Goal: Task Accomplishment & Management: Manage account settings

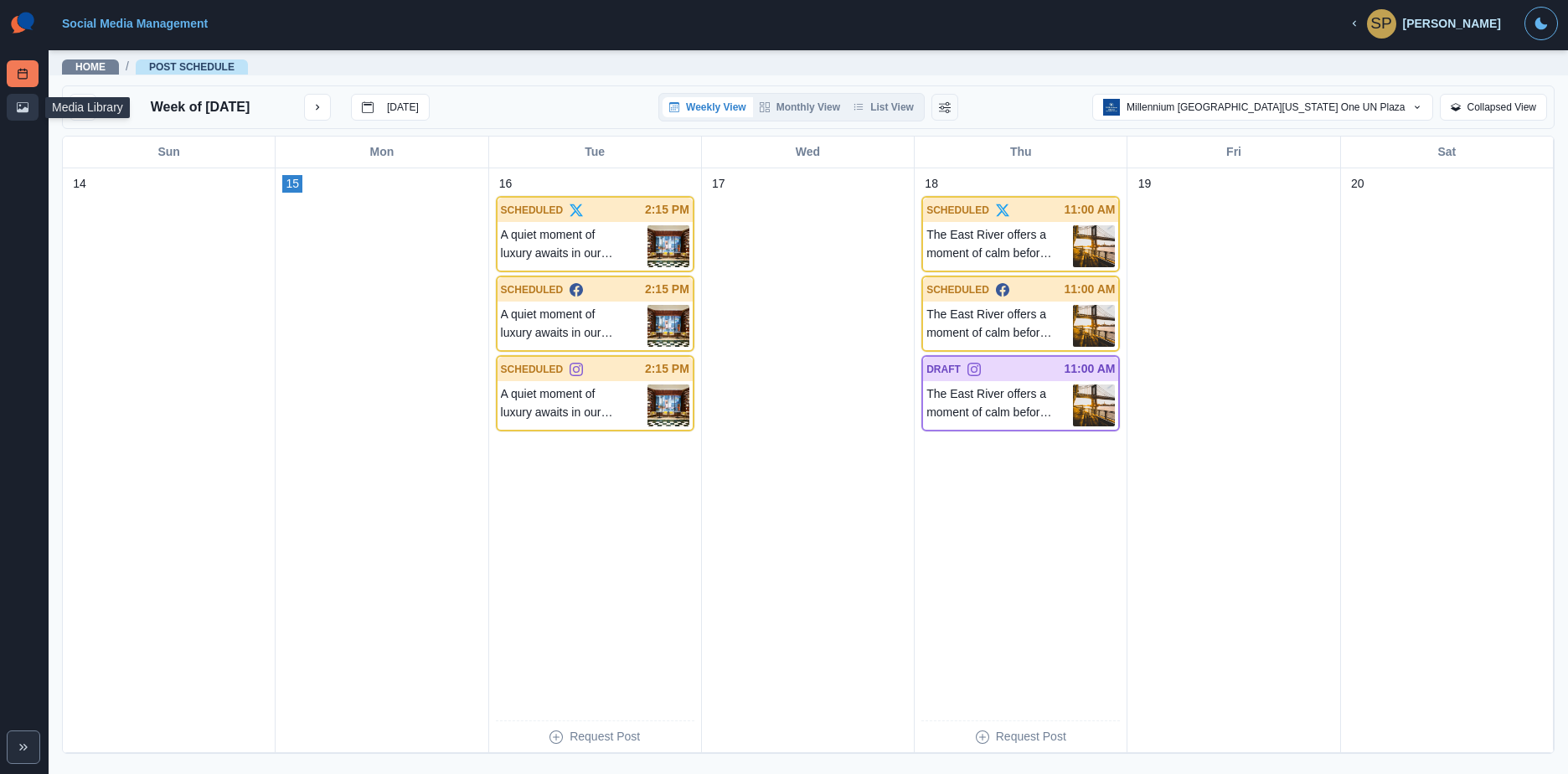
click at [12, 110] on link "Media Library" at bounding box center [22, 107] width 32 height 27
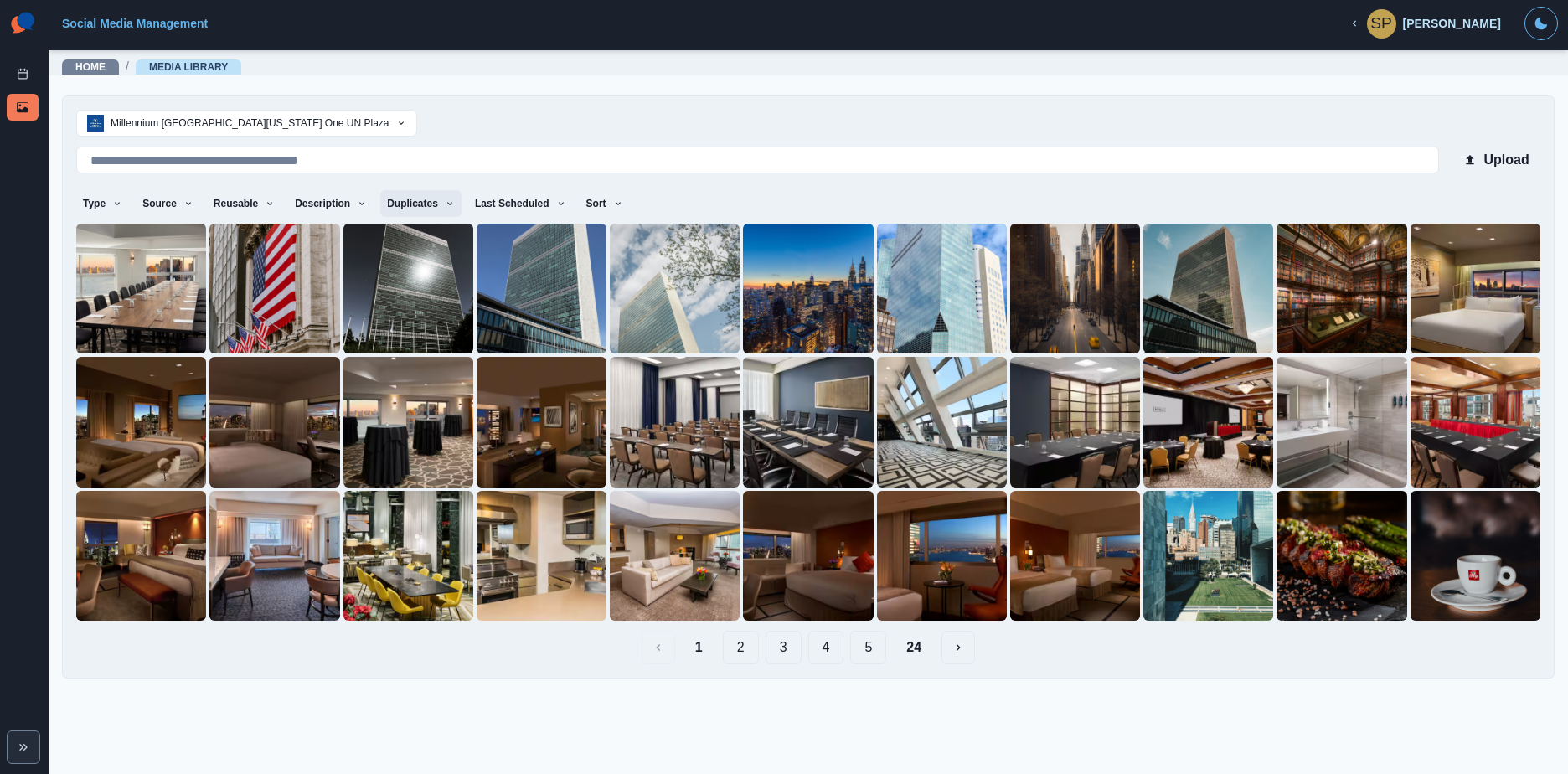
click at [381, 200] on button "Duplicates" at bounding box center [421, 203] width 82 height 27
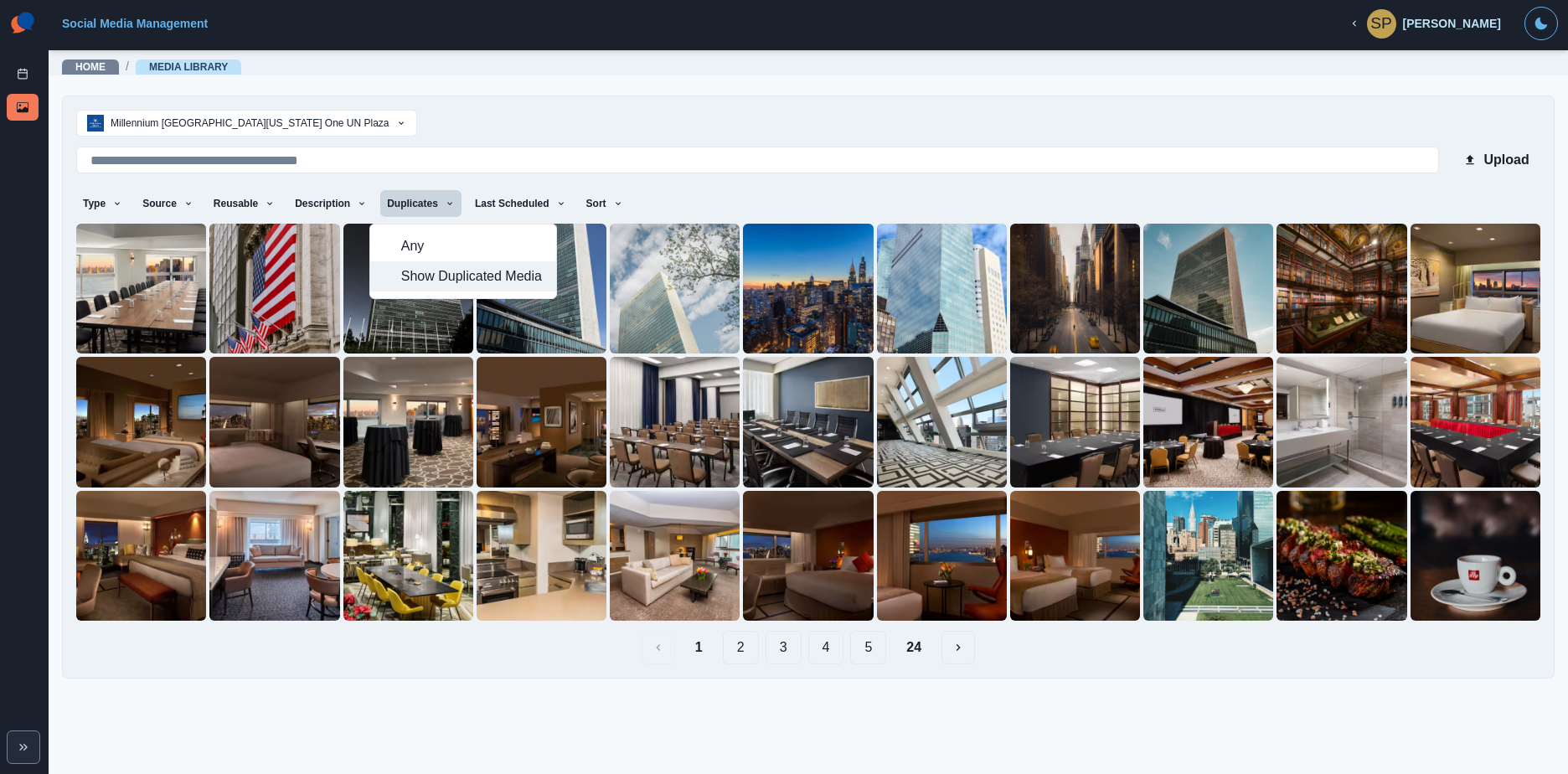
click at [426, 274] on span "Show Duplicated Media" at bounding box center [473, 275] width 145 height 20
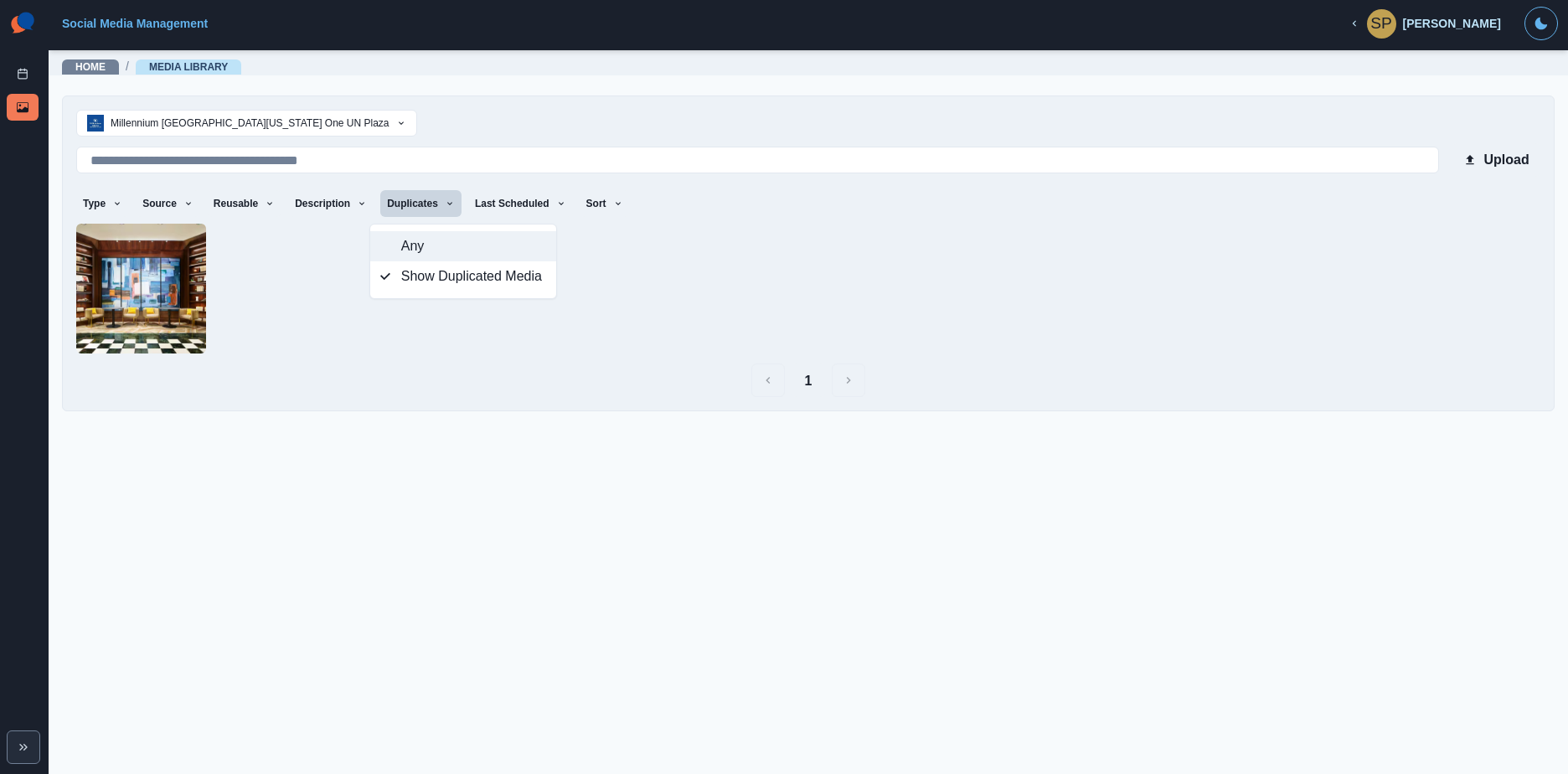
click at [438, 257] on button "Any" at bounding box center [463, 246] width 186 height 30
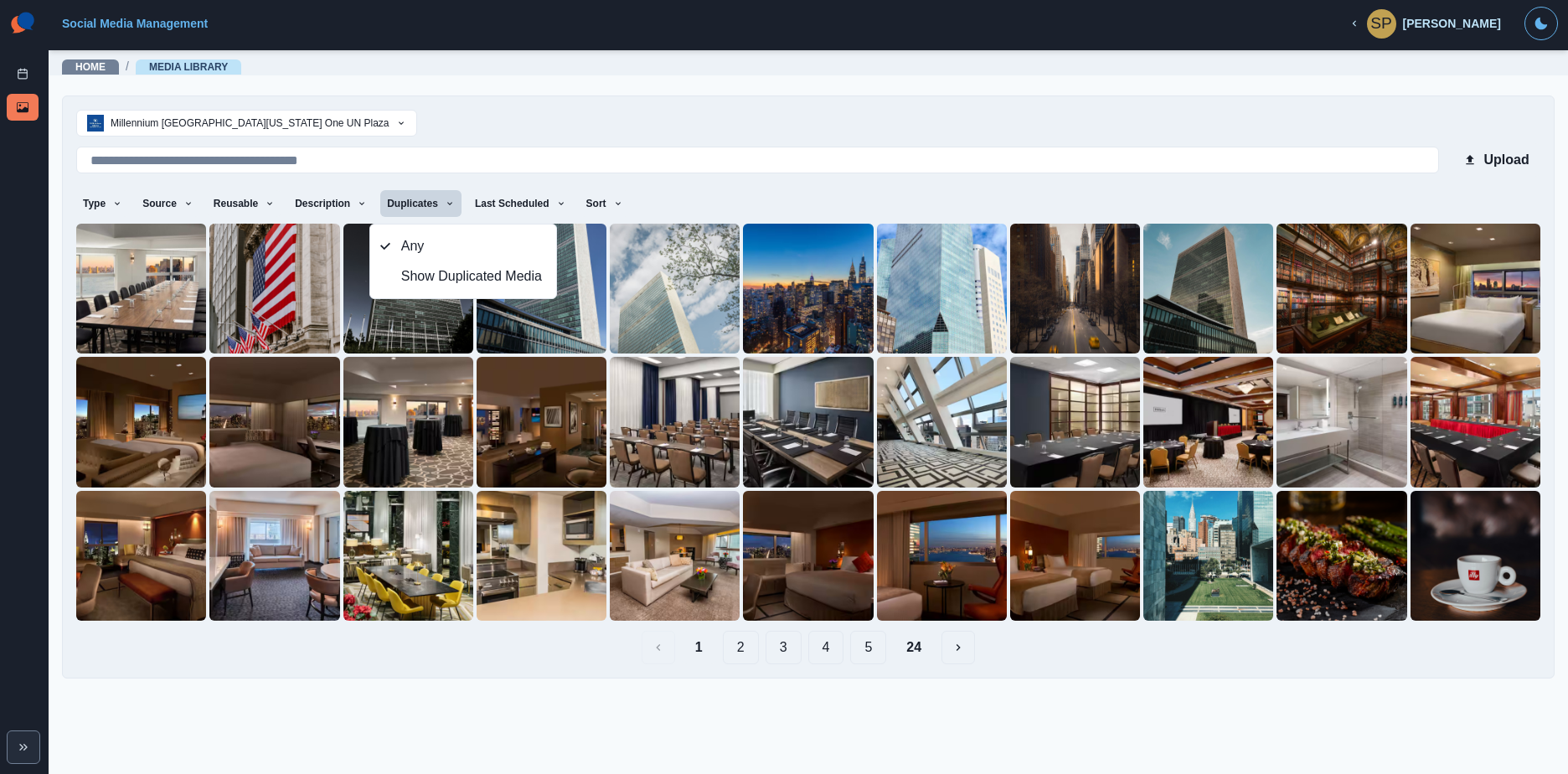
click at [754, 654] on button "2" at bounding box center [740, 647] width 36 height 34
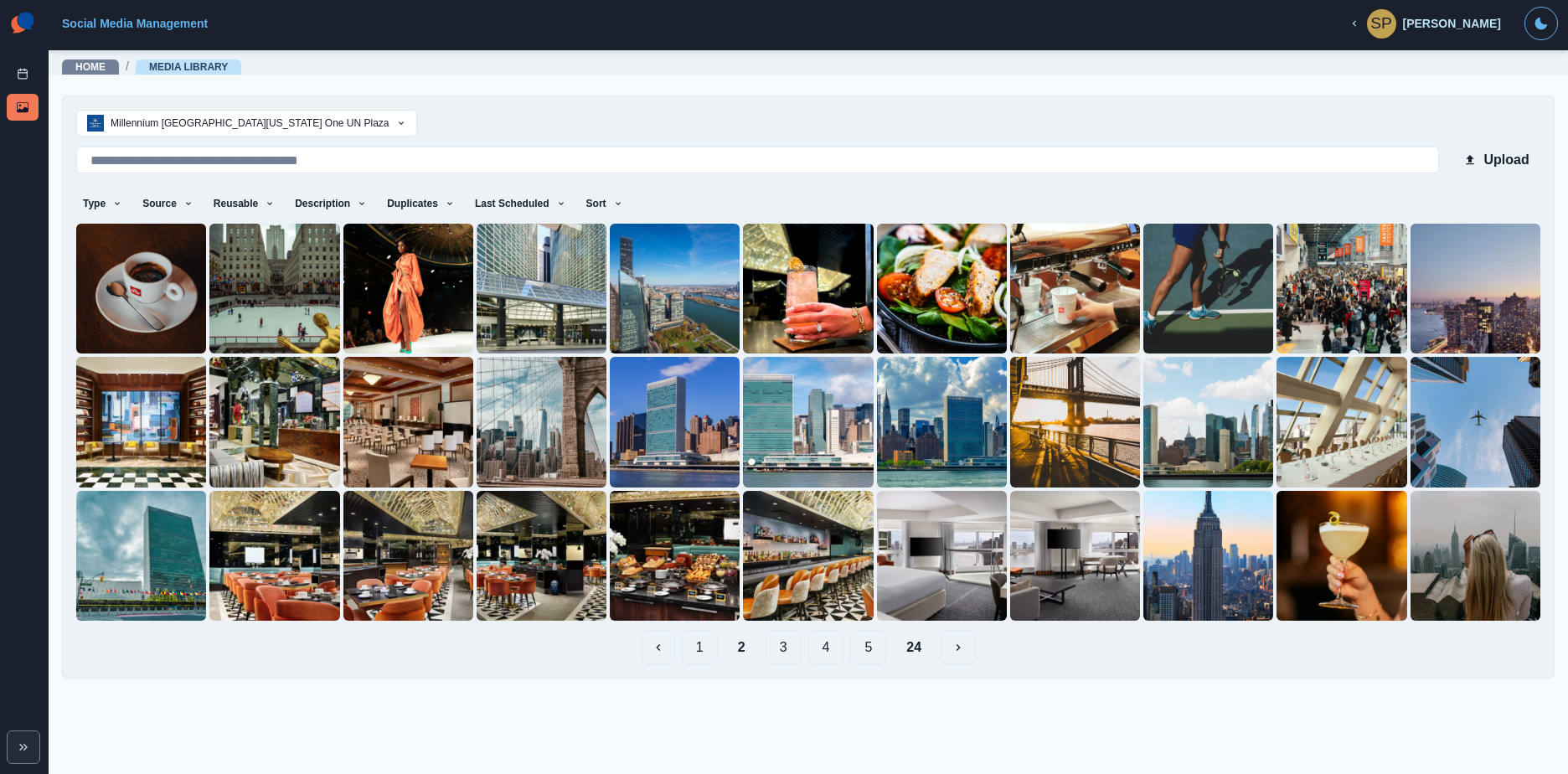
click at [793, 647] on button "3" at bounding box center [784, 647] width 36 height 34
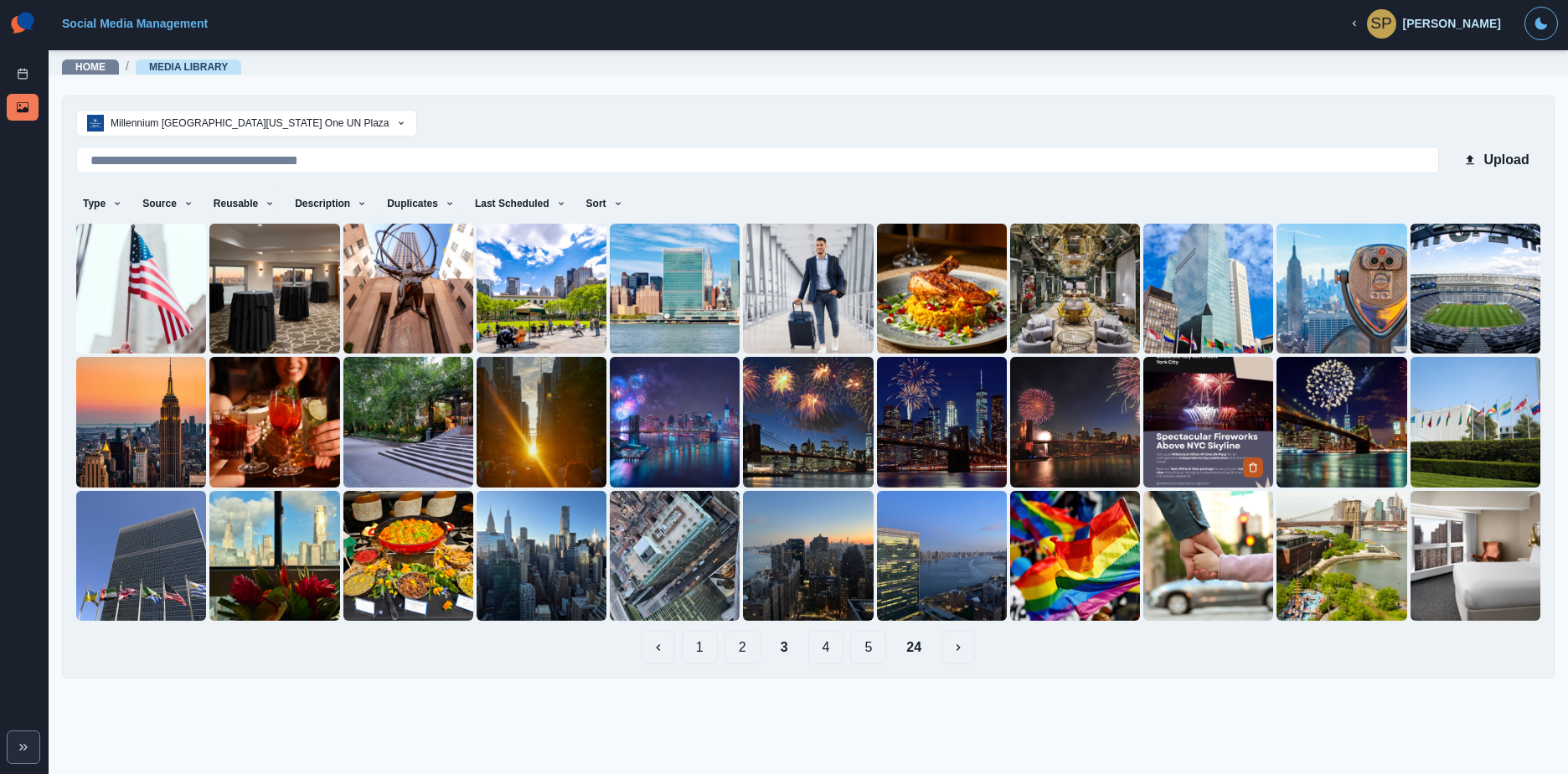
click at [1253, 469] on icon "Delete Media" at bounding box center [1253, 467] width 10 height 10
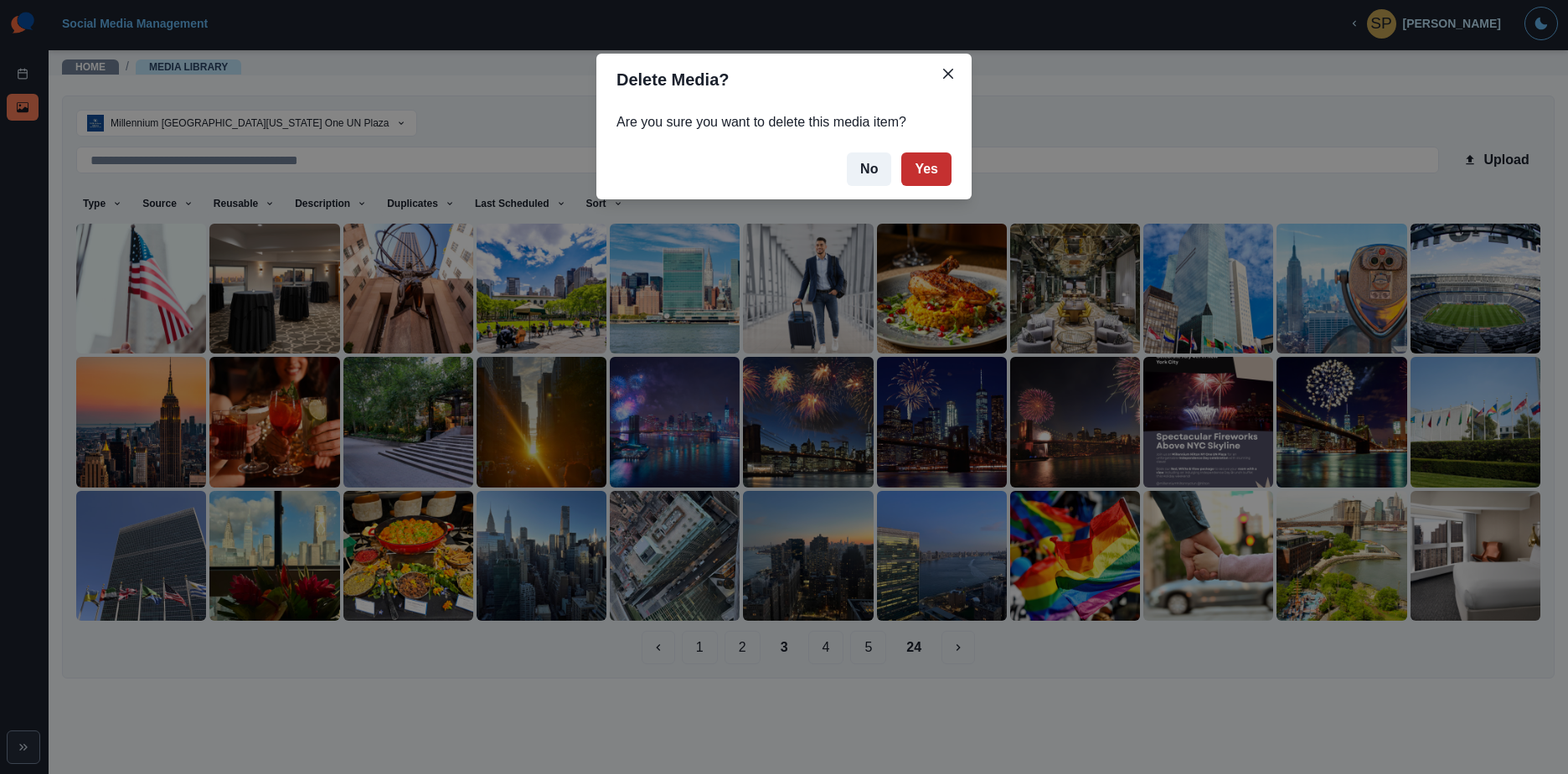
click at [935, 169] on button "Yes" at bounding box center [927, 170] width 51 height 34
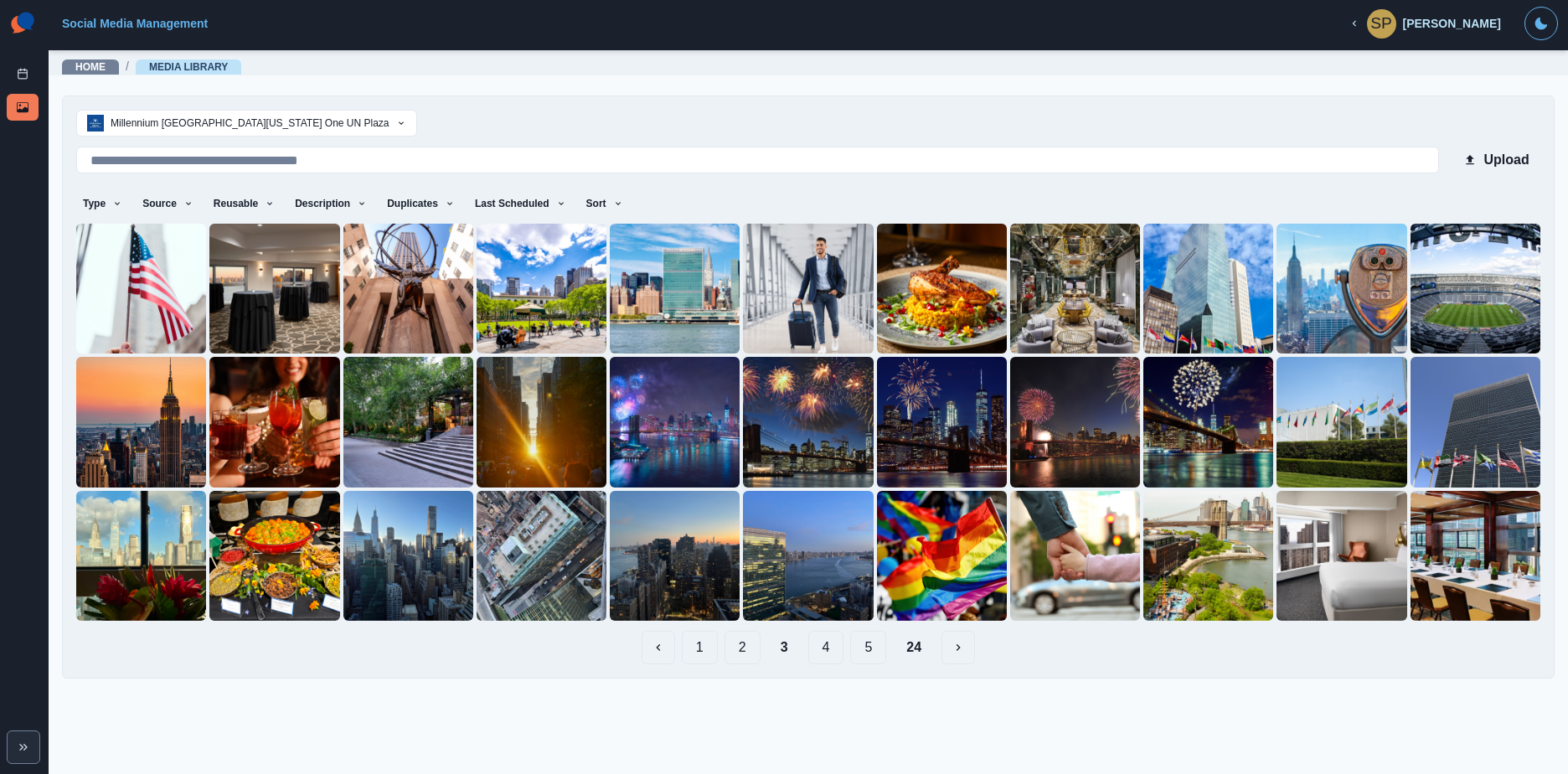
click at [828, 644] on button "4" at bounding box center [827, 647] width 36 height 34
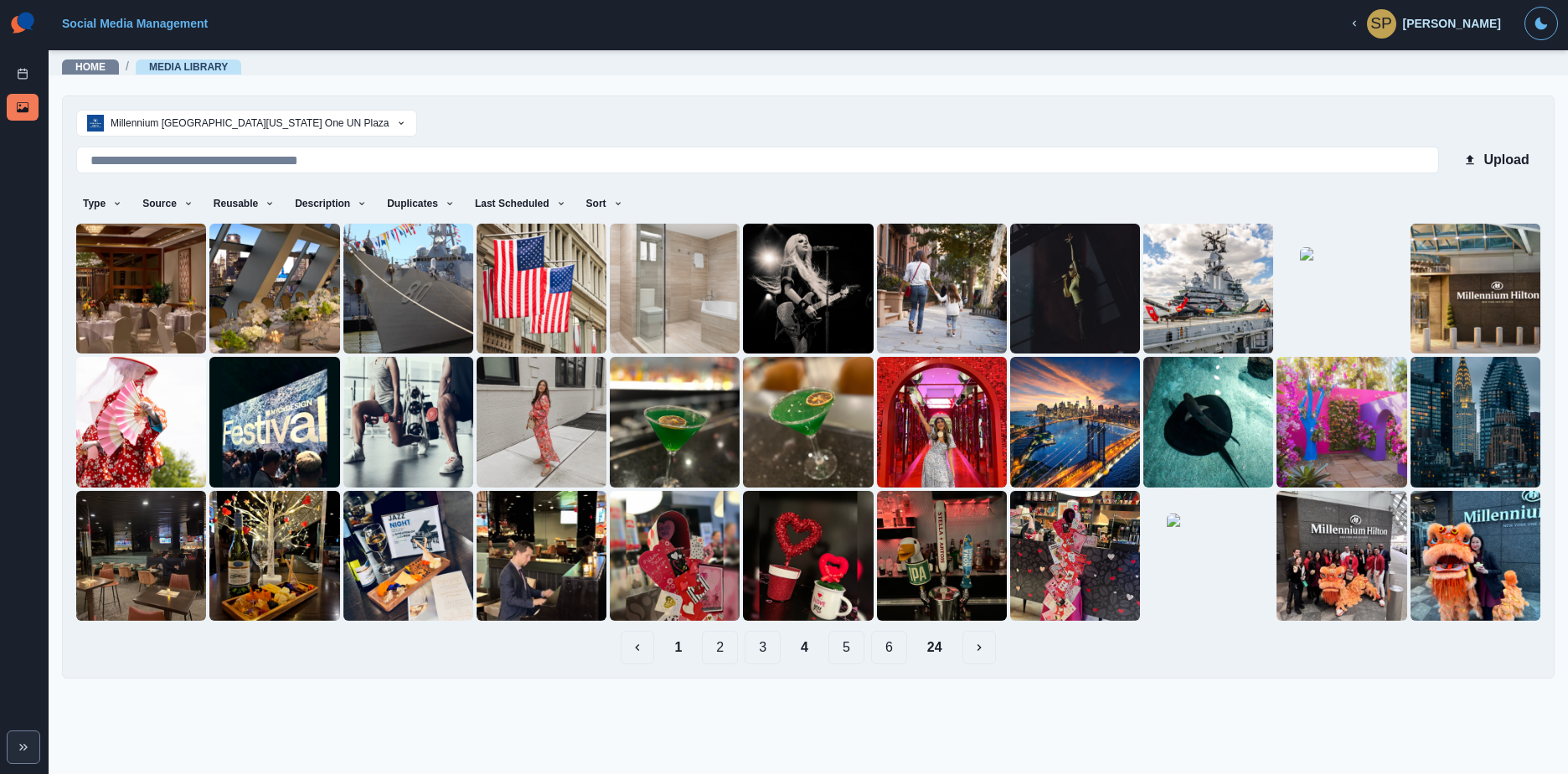
click at [848, 648] on button "5" at bounding box center [846, 647] width 36 height 34
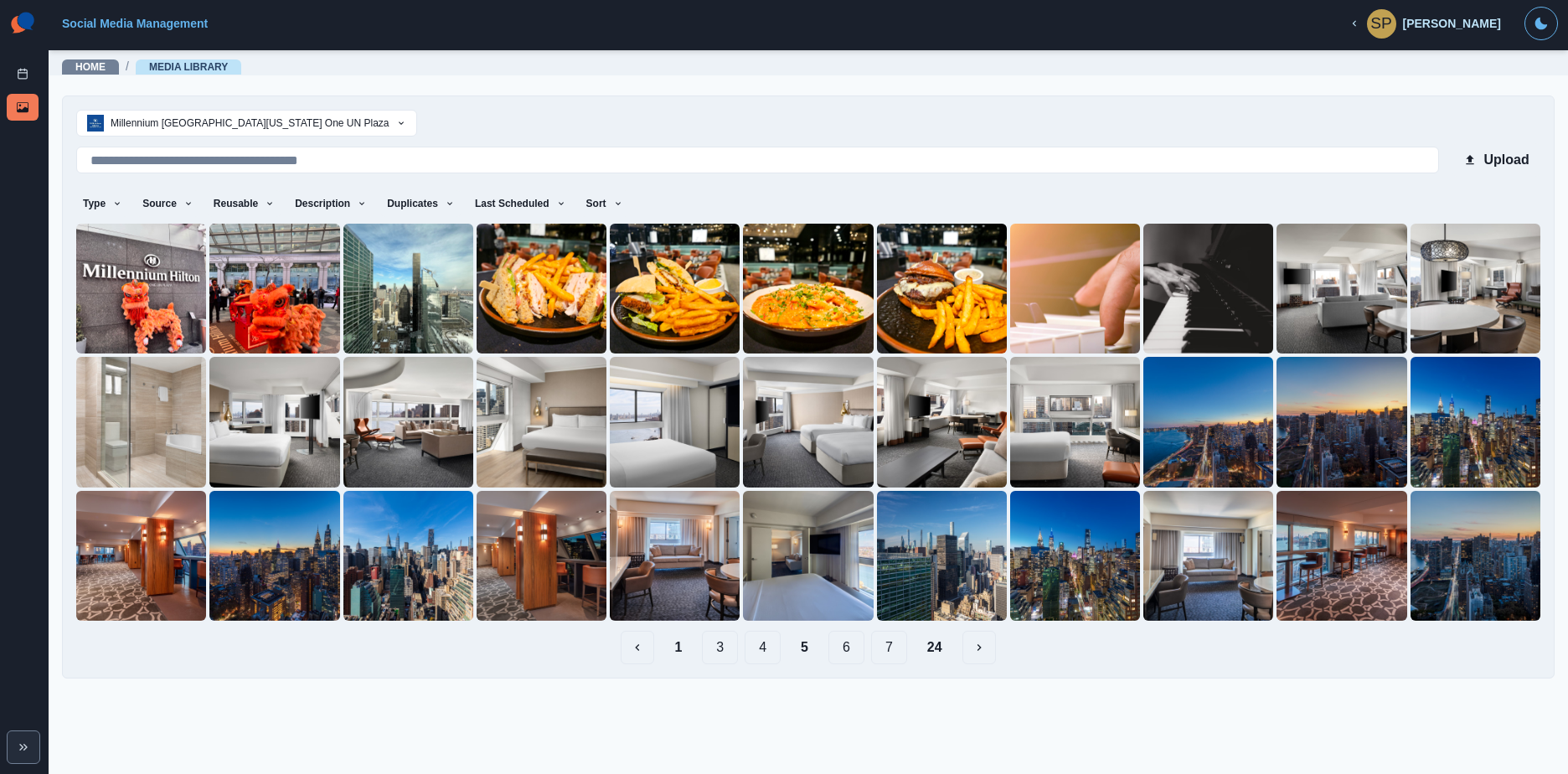
click at [852, 647] on button "6" at bounding box center [846, 647] width 36 height 34
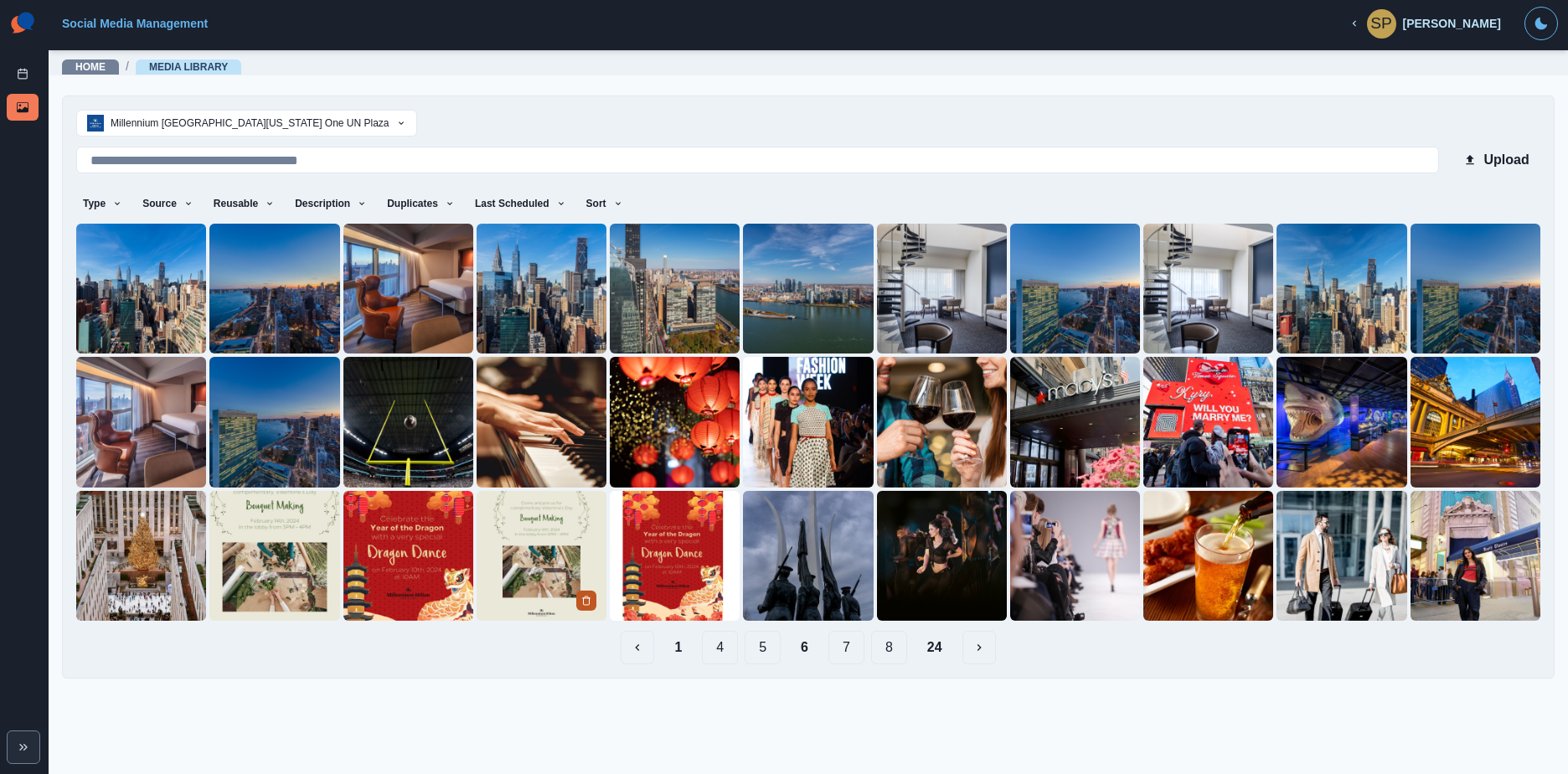
click at [589, 596] on icon "Delete Media" at bounding box center [586, 601] width 10 height 10
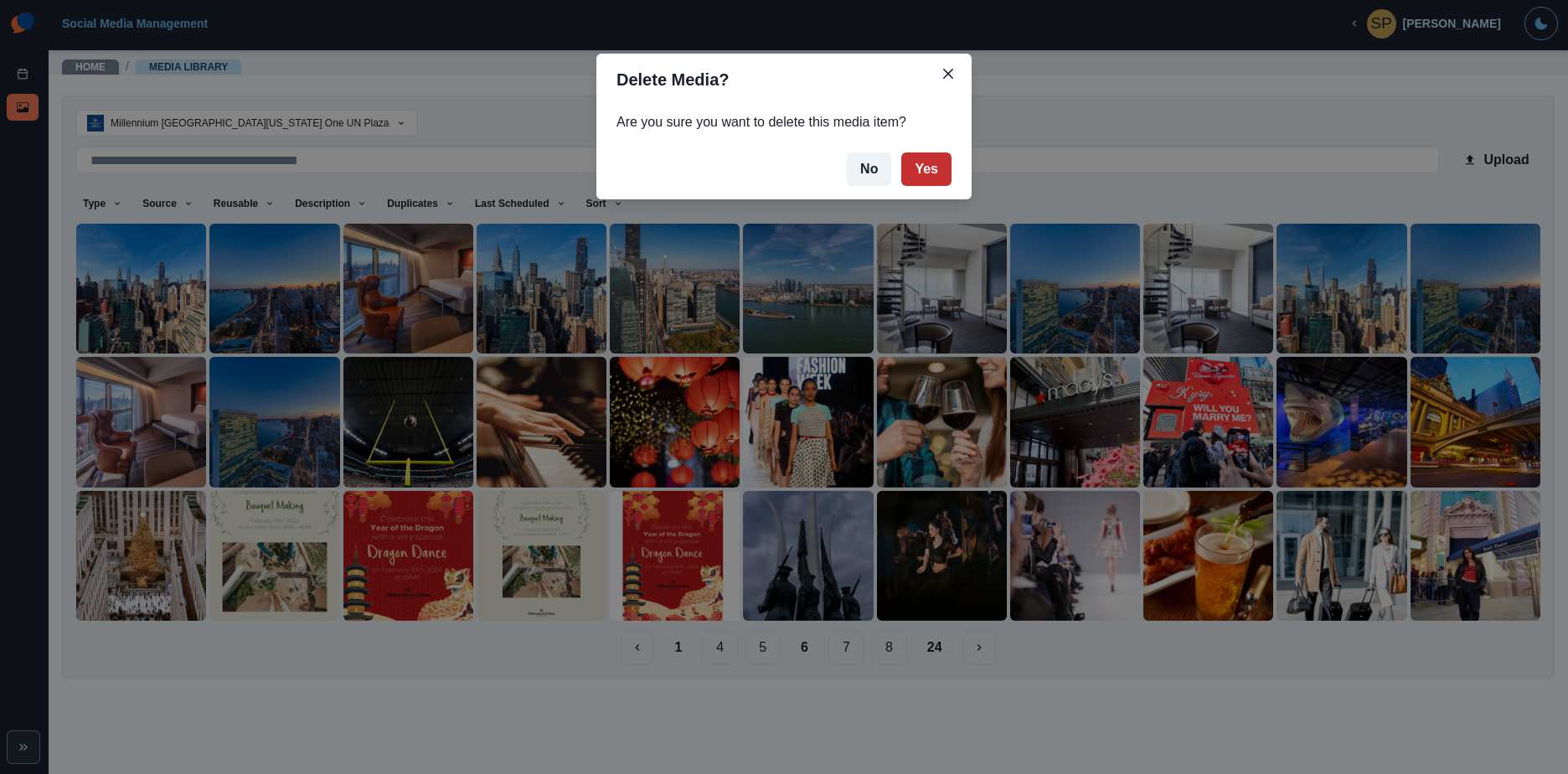
click at [928, 170] on button "Yes" at bounding box center [927, 170] width 51 height 34
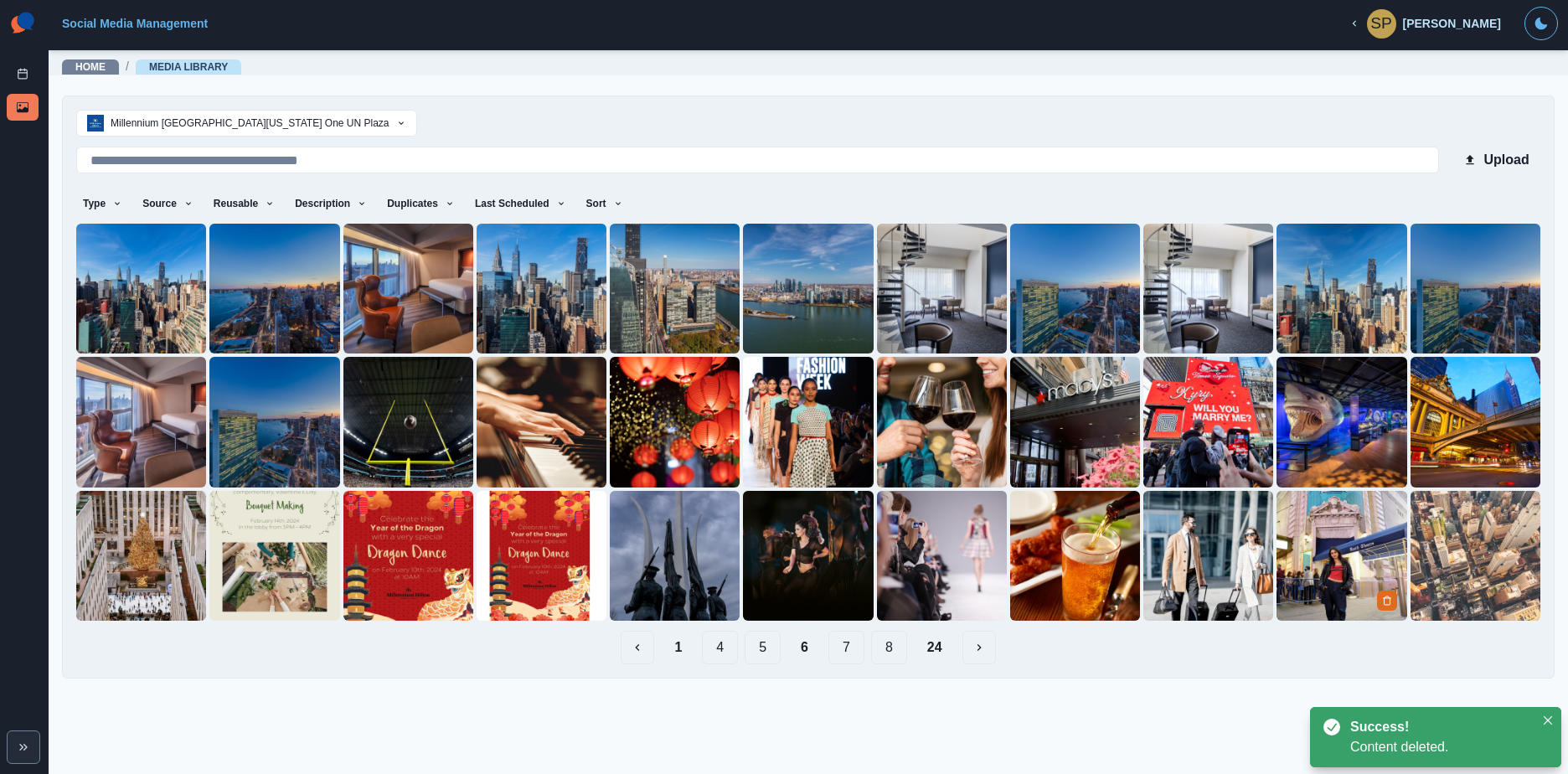
click at [1344, 566] on img at bounding box center [1341, 556] width 130 height 130
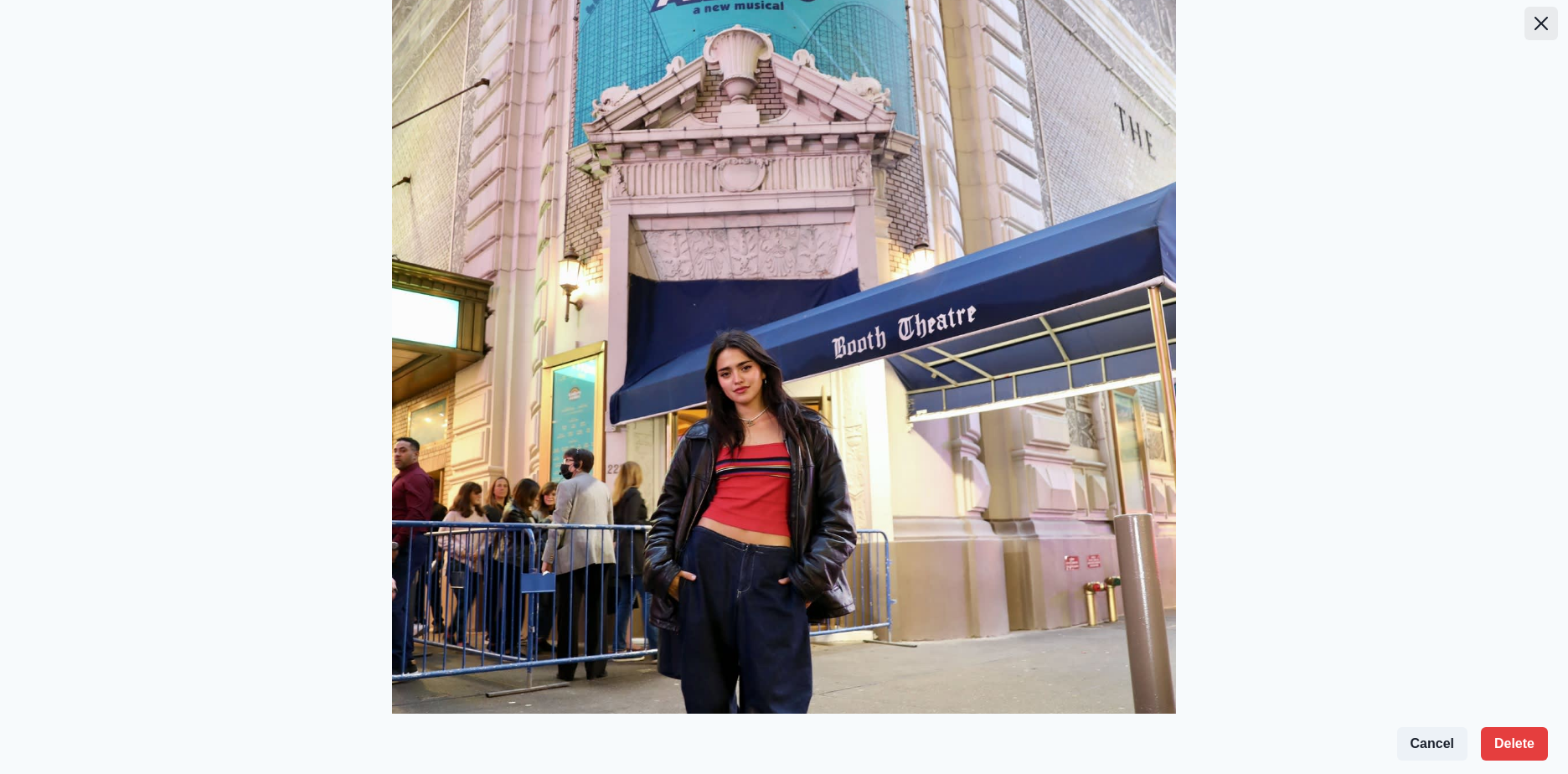
click at [1535, 19] on icon "Close" at bounding box center [1542, 23] width 13 height 13
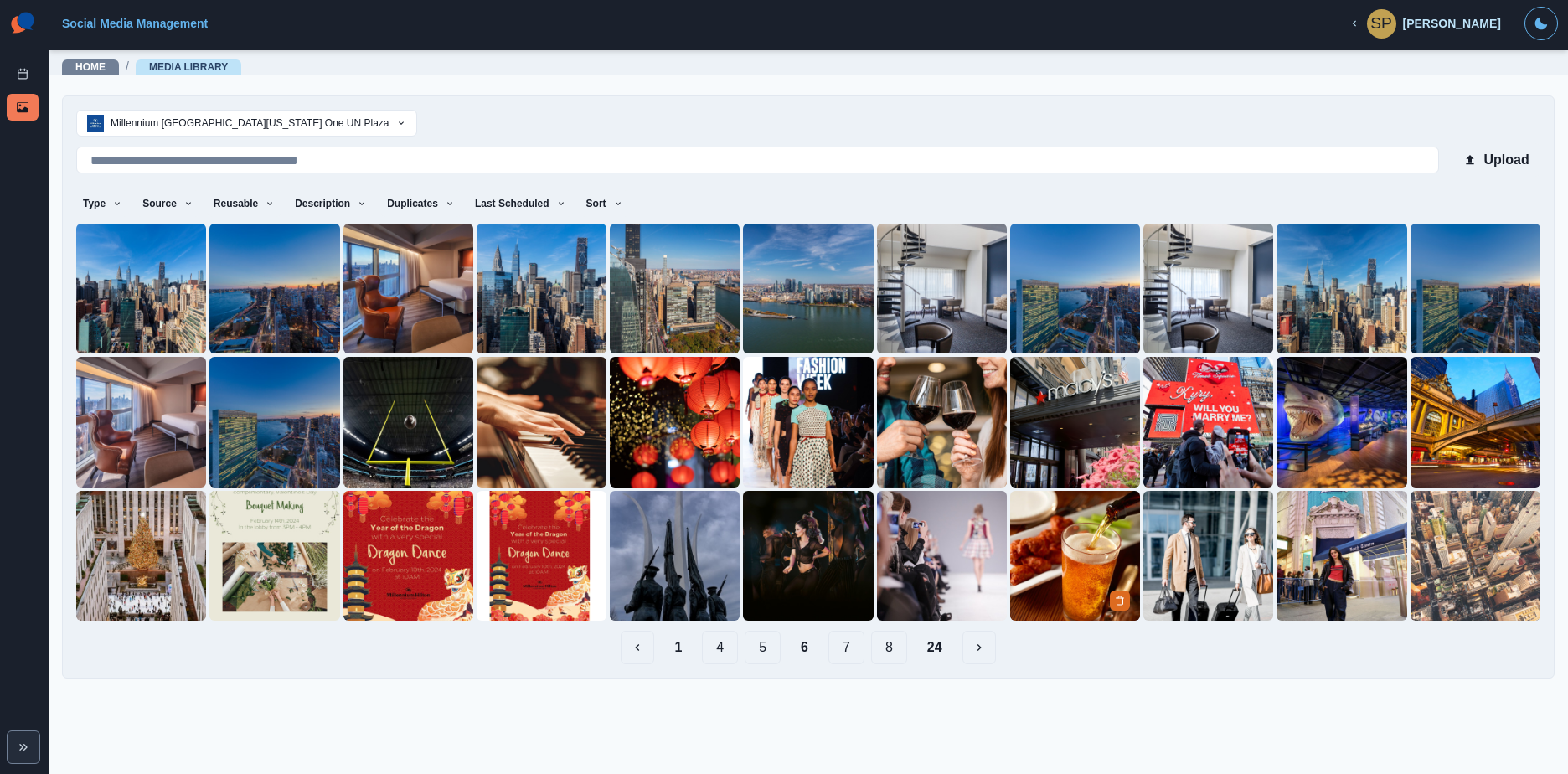
click at [1117, 526] on img at bounding box center [1075, 556] width 130 height 130
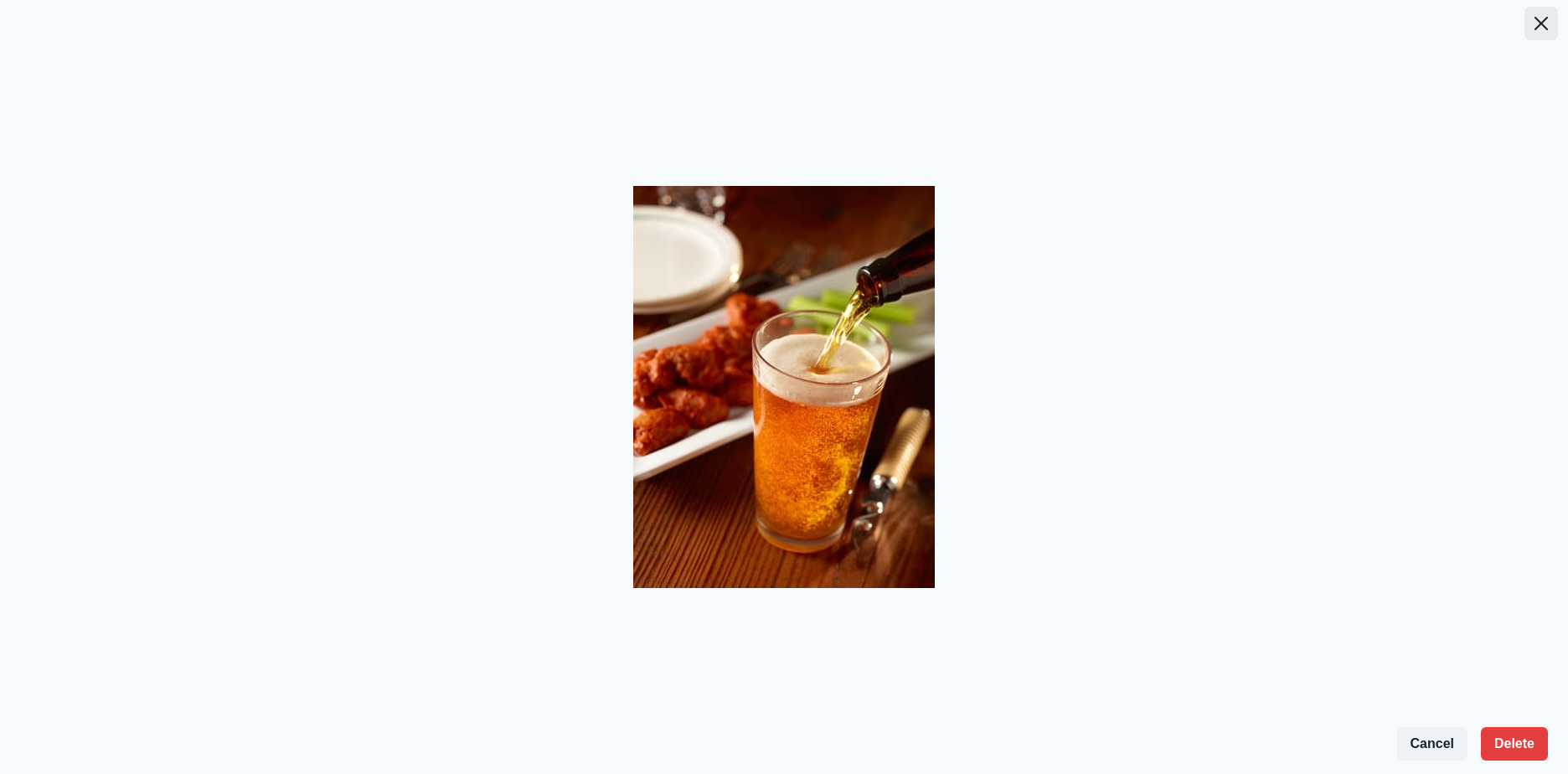
click at [1536, 22] on icon "Close" at bounding box center [1542, 23] width 13 height 13
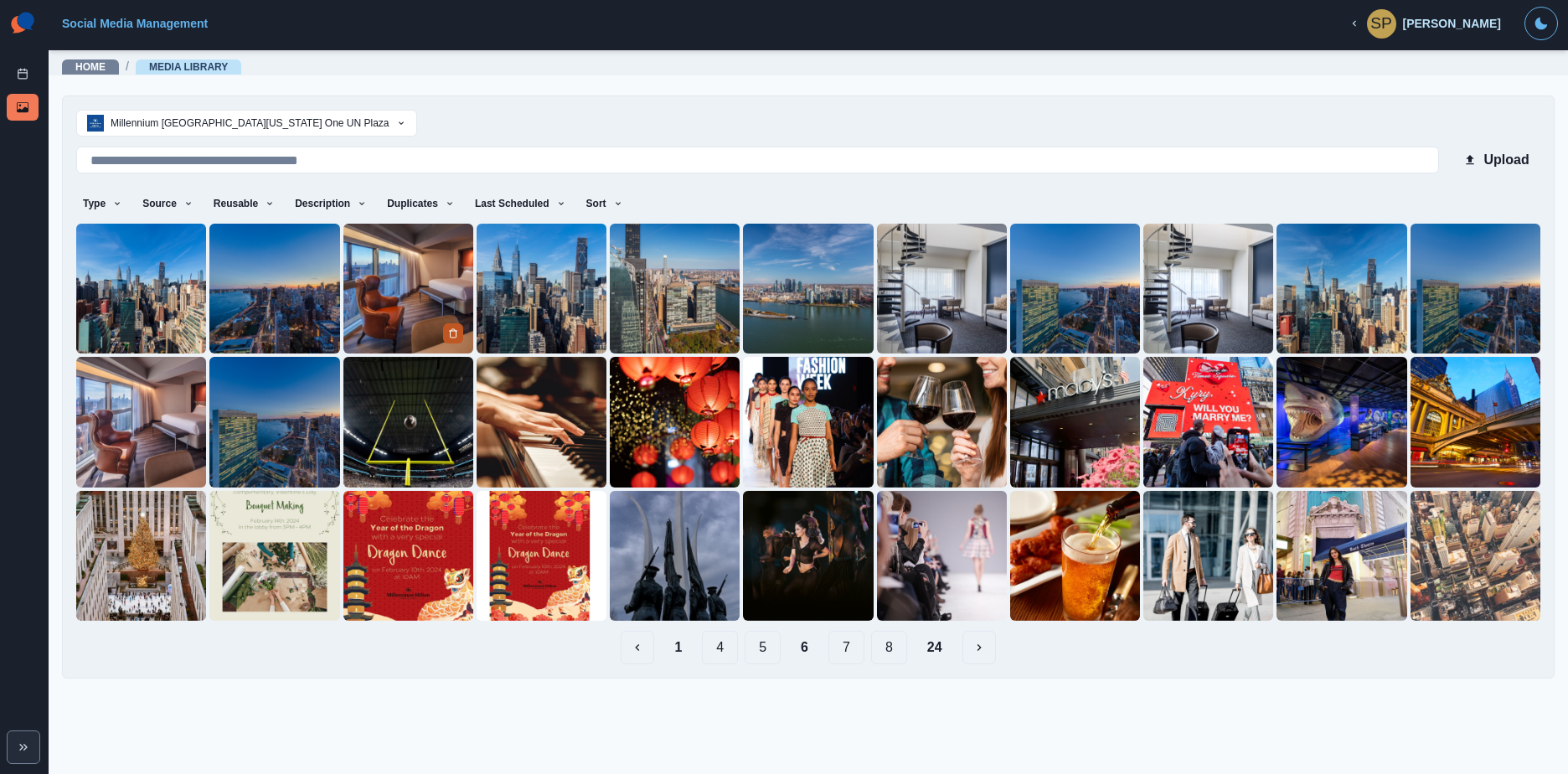
click at [460, 324] on button "Delete Media" at bounding box center [453, 333] width 20 height 20
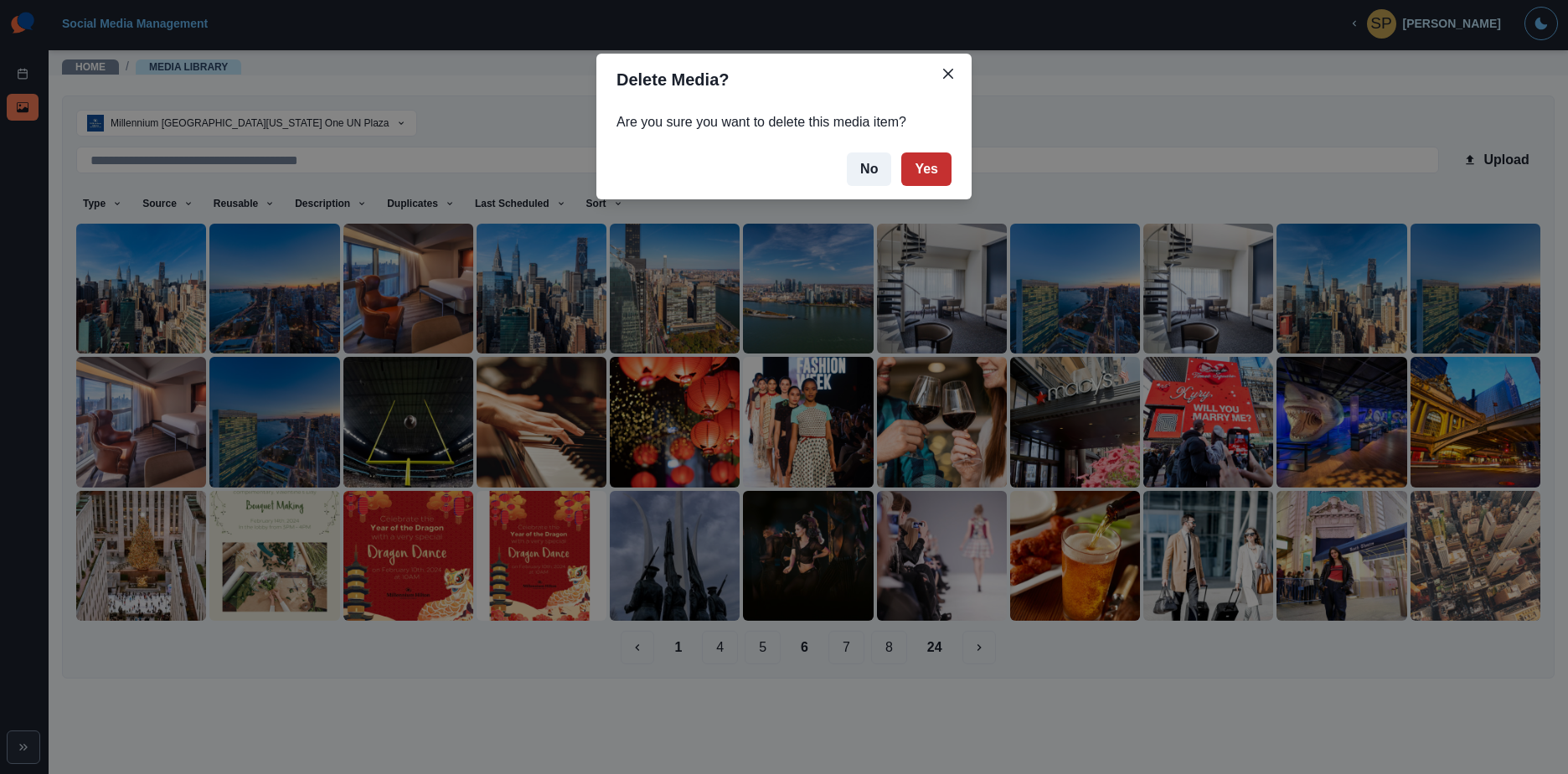
click at [922, 170] on button "Yes" at bounding box center [927, 170] width 51 height 34
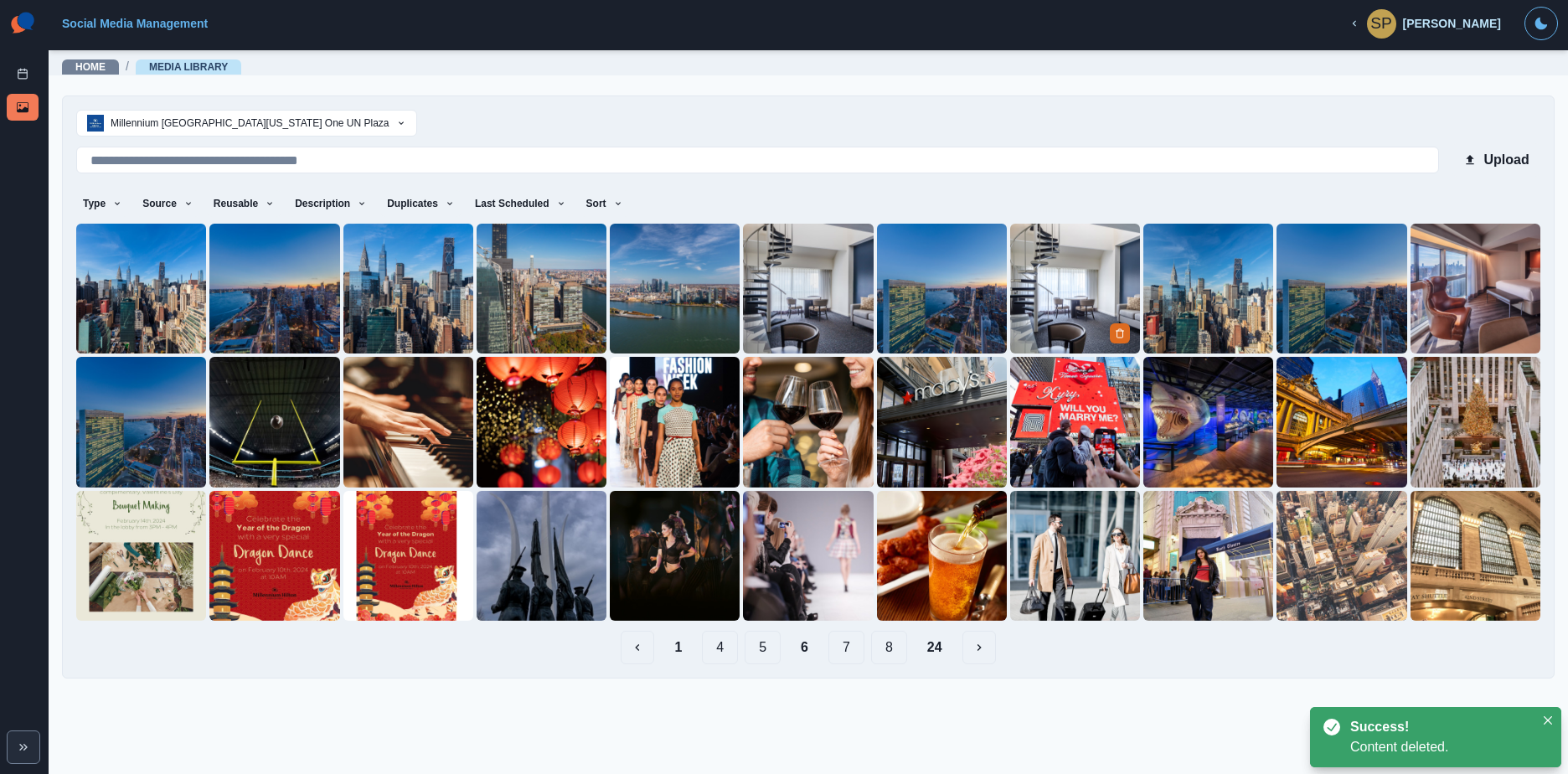
click at [1109, 328] on img at bounding box center [1075, 289] width 130 height 130
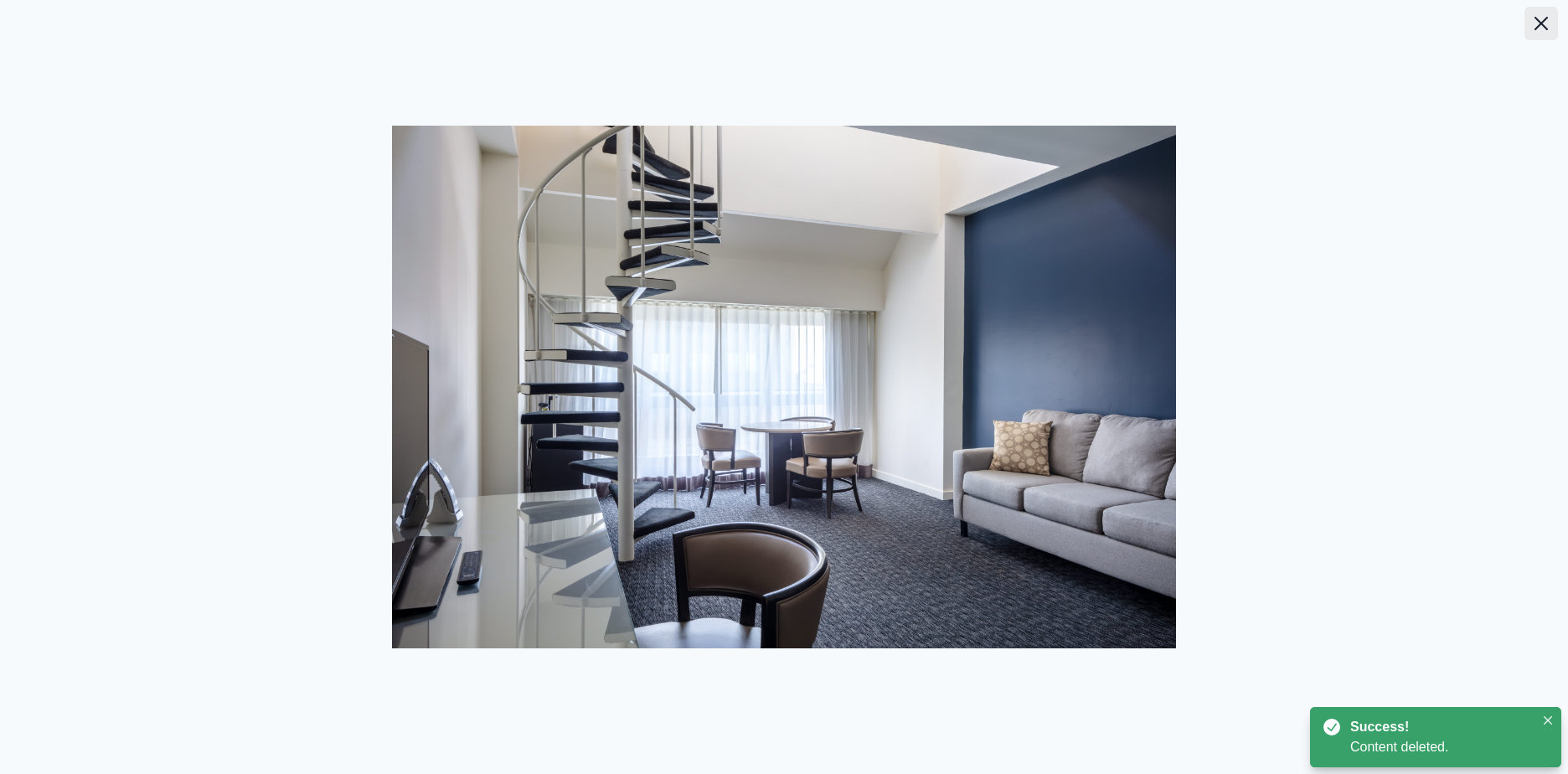
click at [1538, 17] on icon "Close" at bounding box center [1542, 23] width 13 height 13
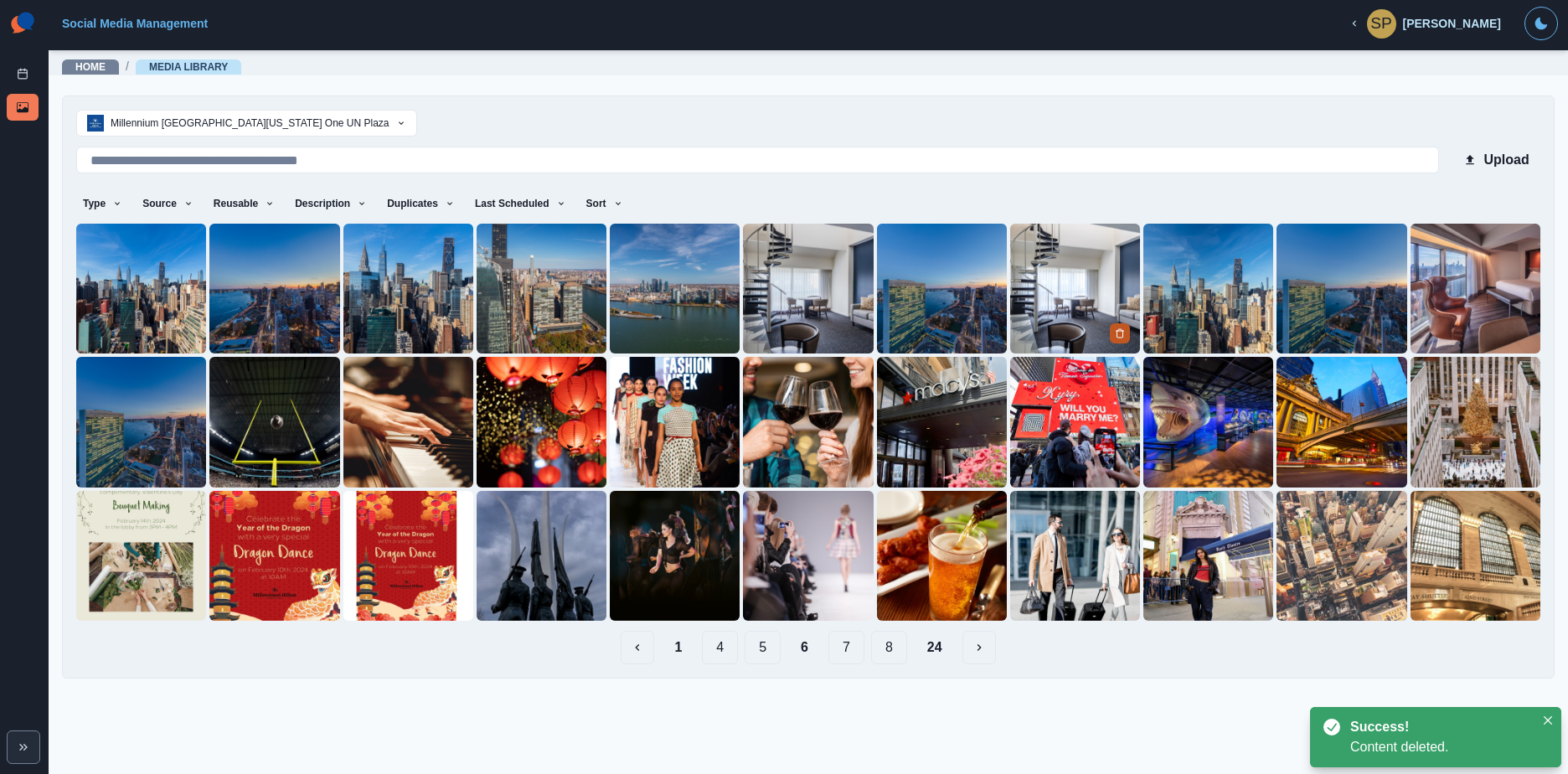
click at [1117, 323] on button "Delete Media" at bounding box center [1119, 333] width 20 height 20
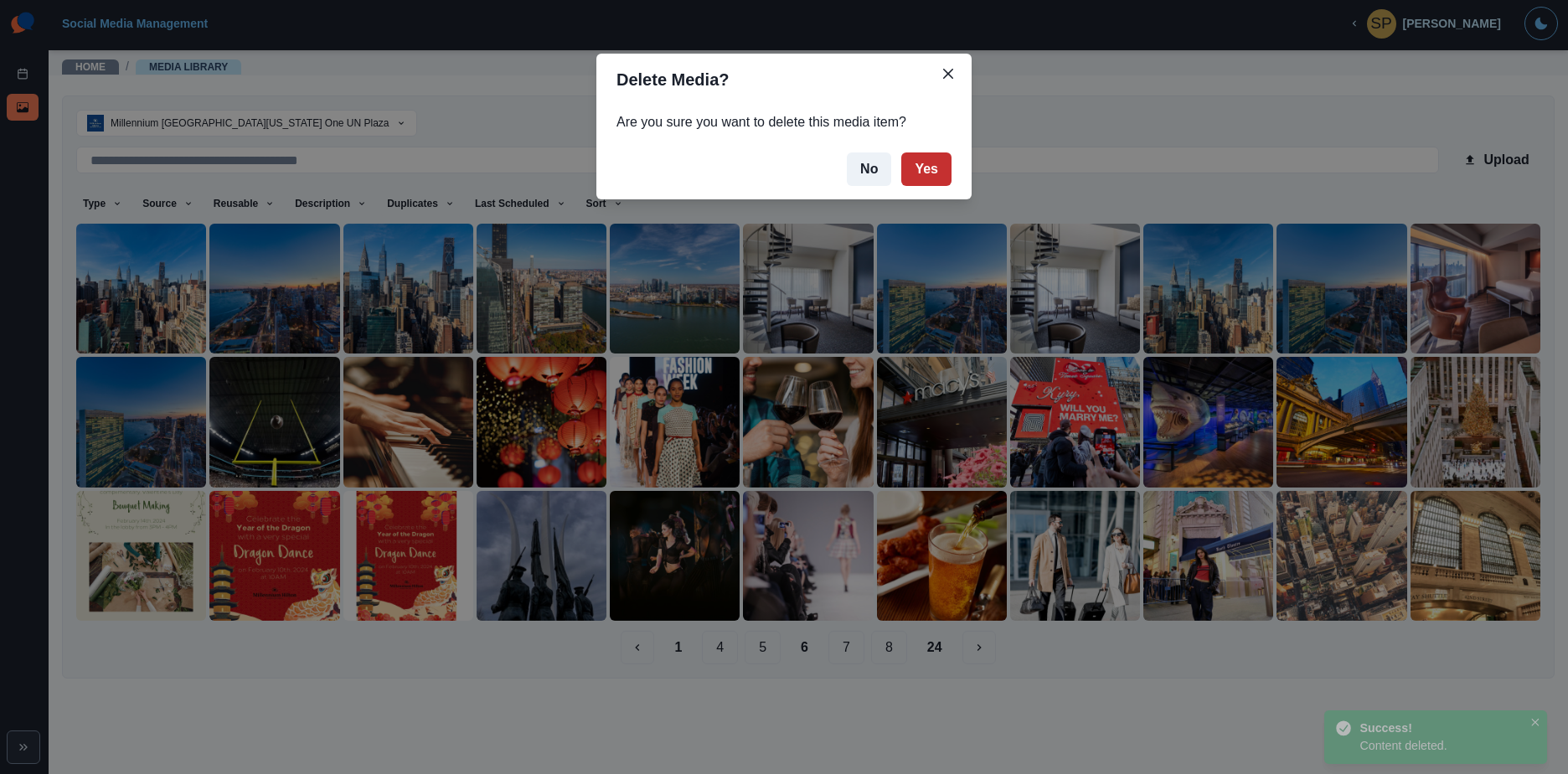
click at [922, 172] on button "Yes" at bounding box center [927, 170] width 51 height 34
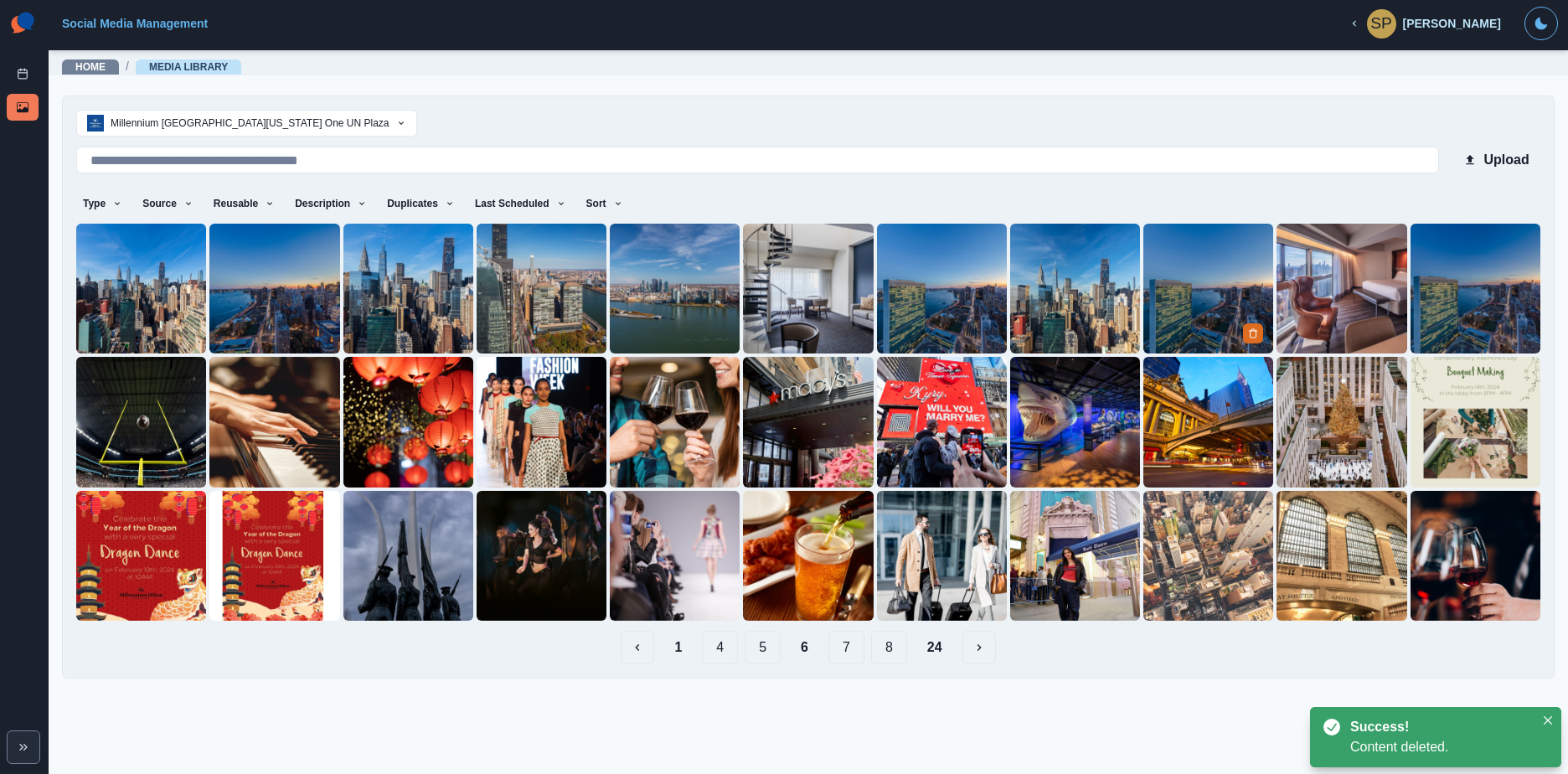
click at [1262, 346] on img at bounding box center [1208, 289] width 130 height 130
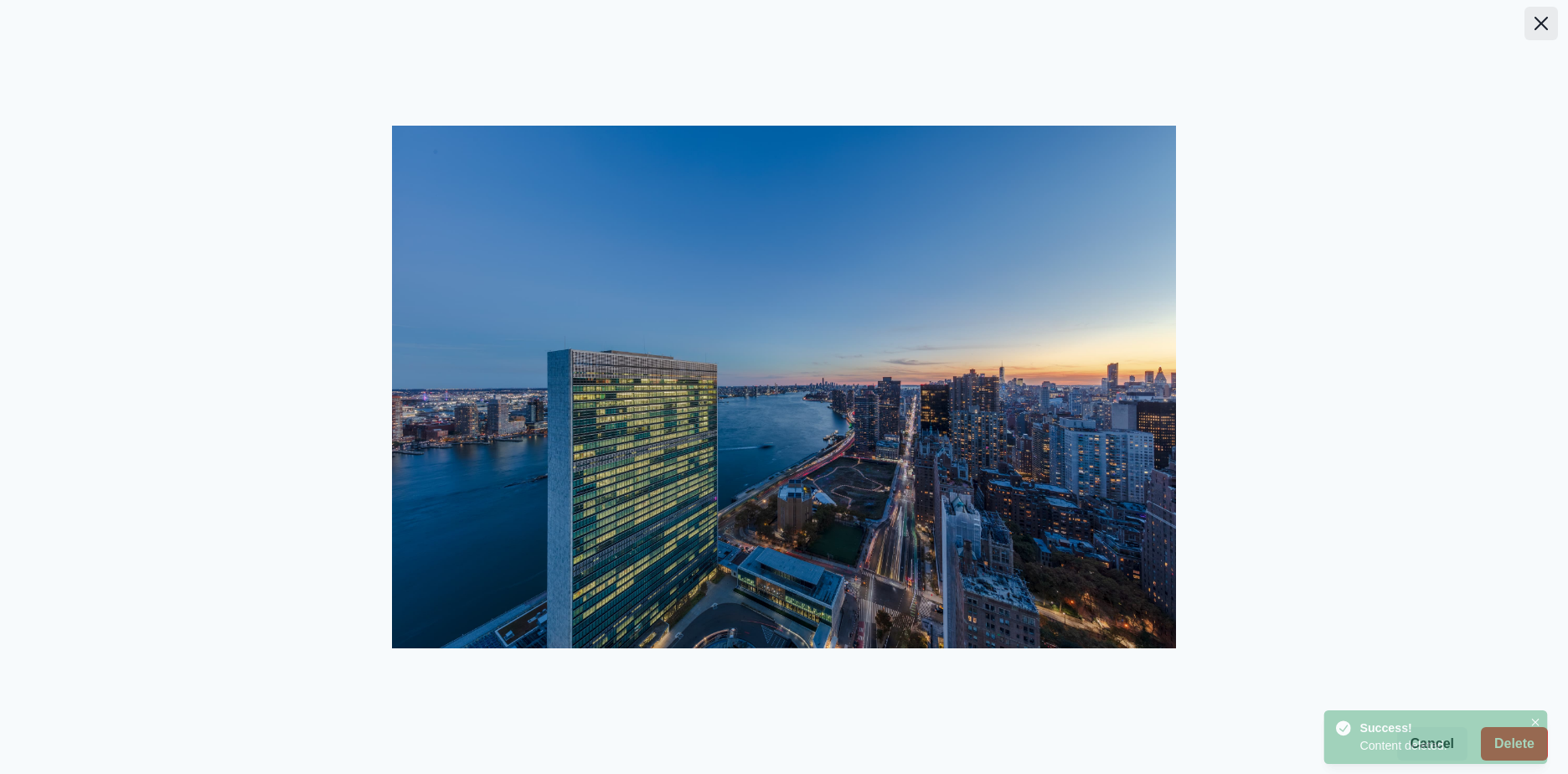
drag, startPoint x: 1535, startPoint y: 24, endPoint x: 1444, endPoint y: 127, distance: 137.4
click at [1535, 25] on icon "Close" at bounding box center [1542, 23] width 13 height 13
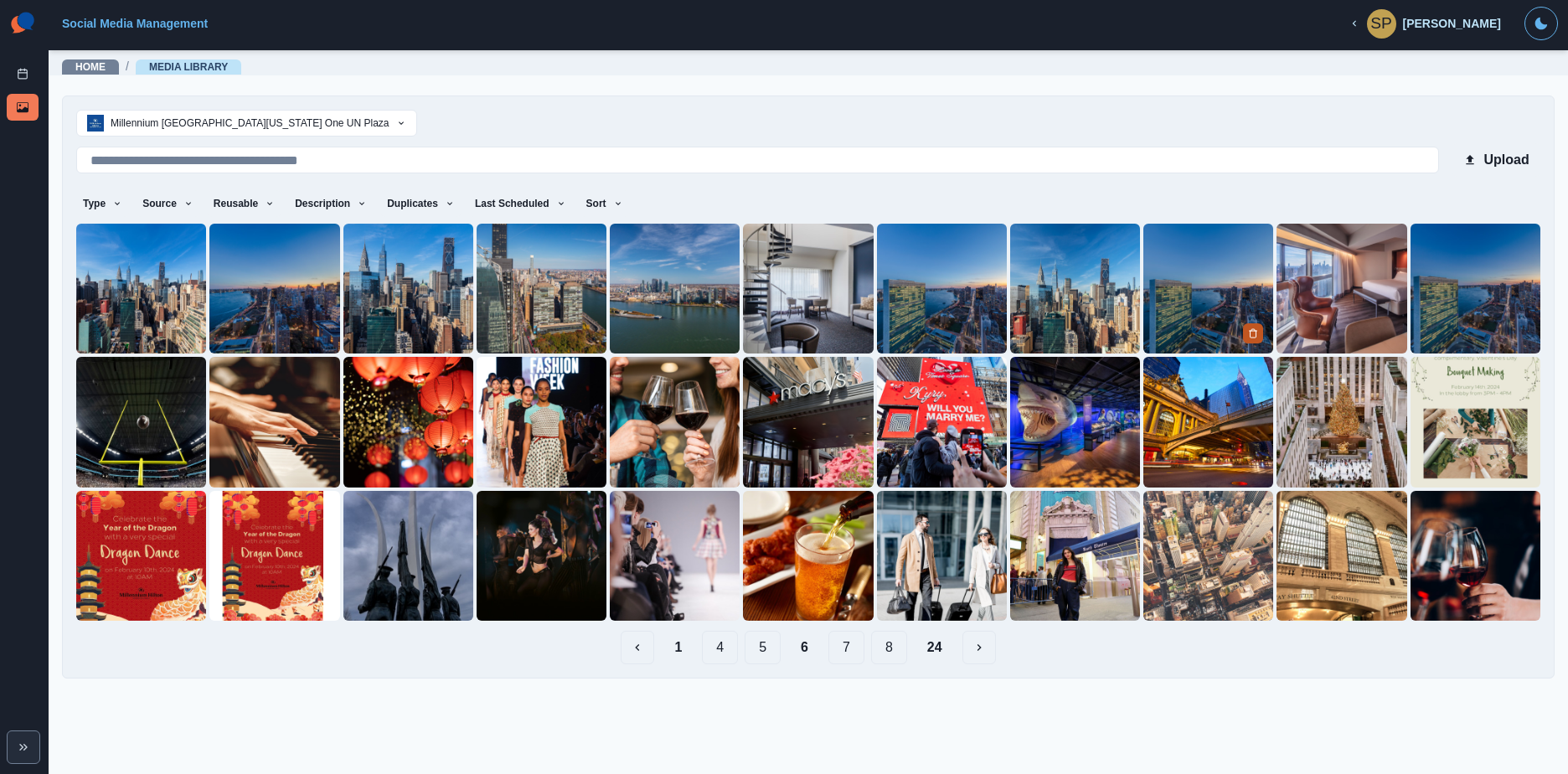
click at [1260, 325] on button "Delete Media" at bounding box center [1253, 333] width 20 height 20
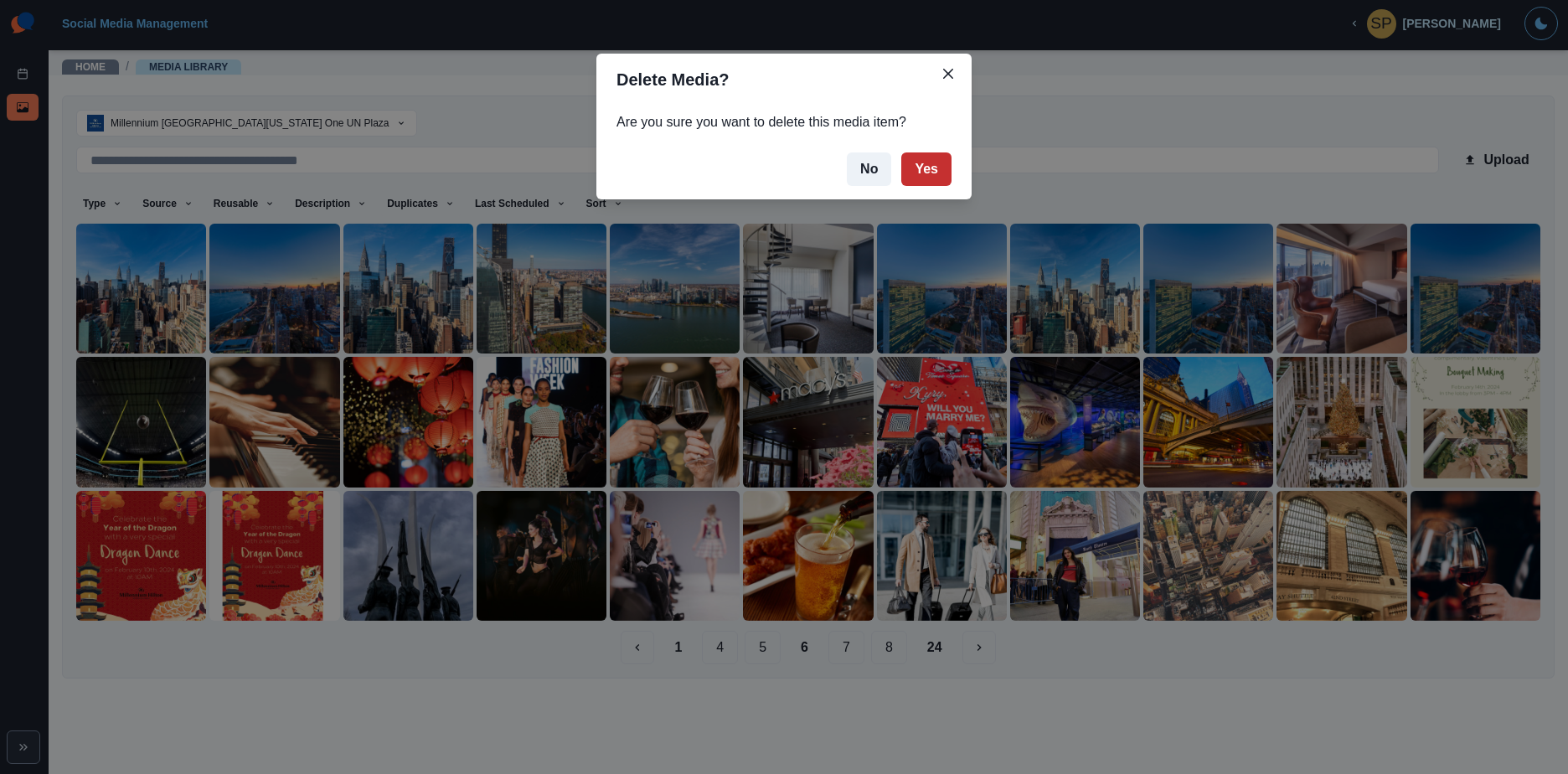
click at [926, 170] on button "Yes" at bounding box center [927, 170] width 51 height 34
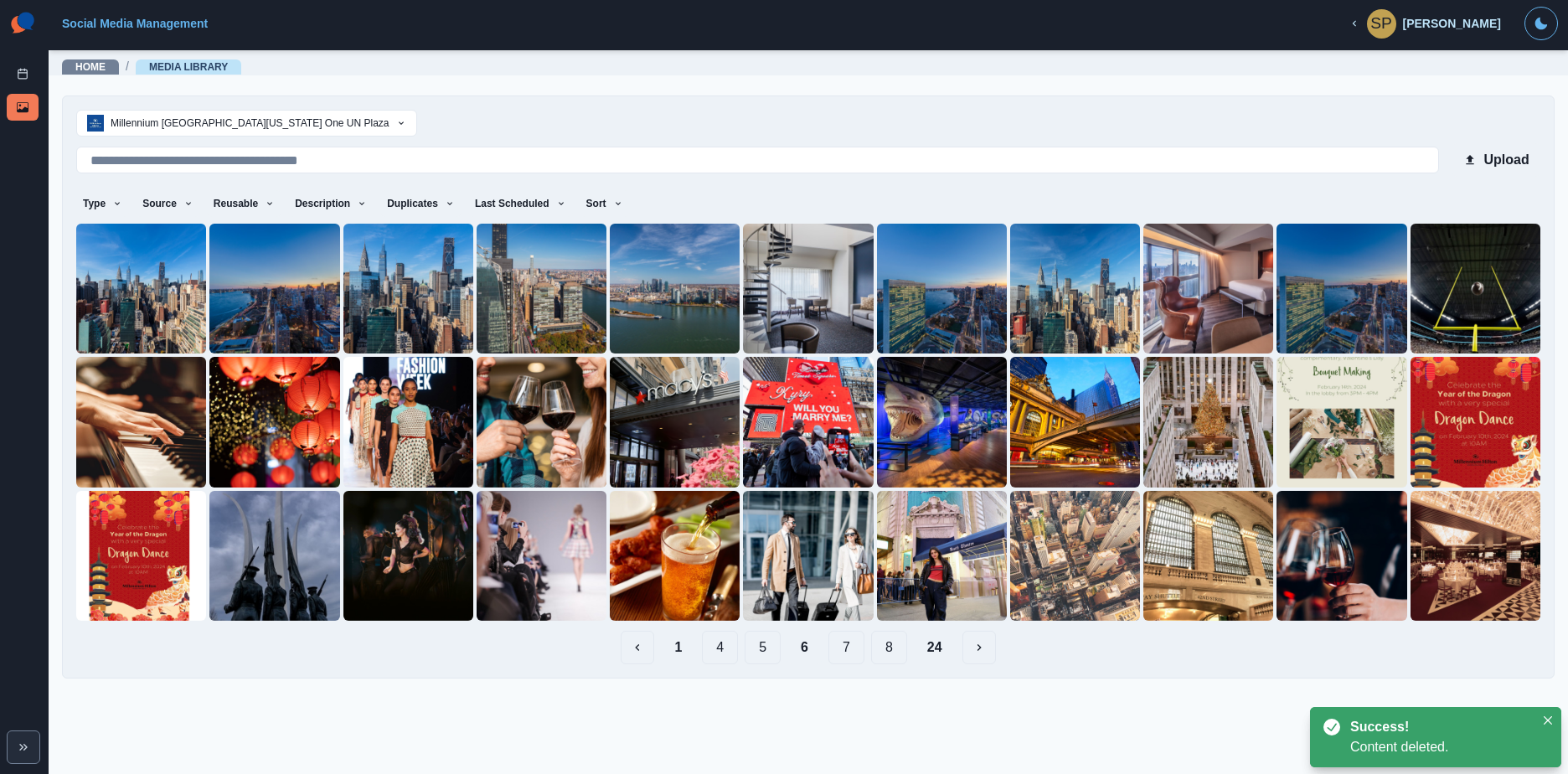
click at [848, 647] on button "7" at bounding box center [846, 647] width 36 height 34
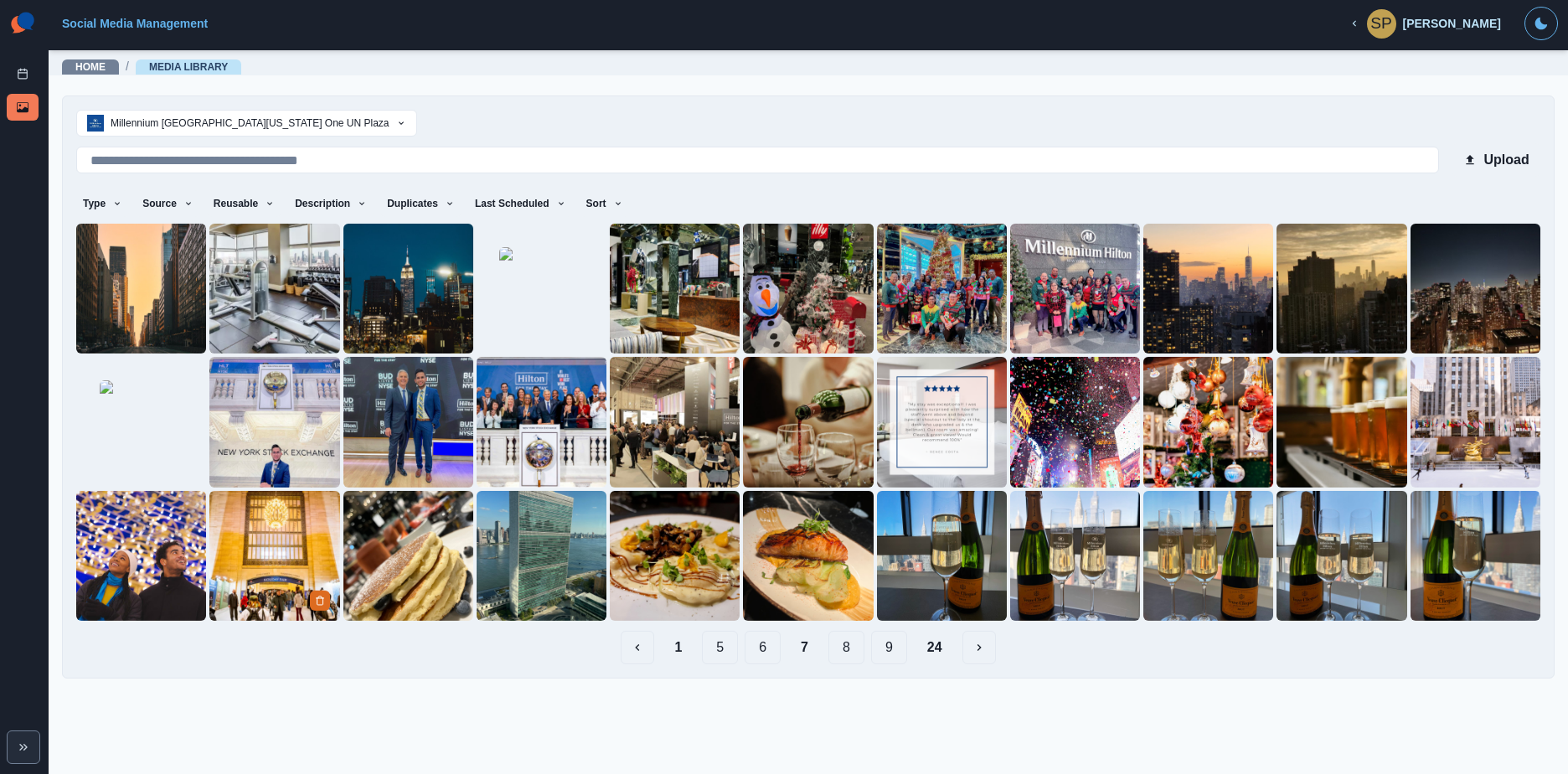
click at [293, 544] on img at bounding box center [274, 556] width 130 height 130
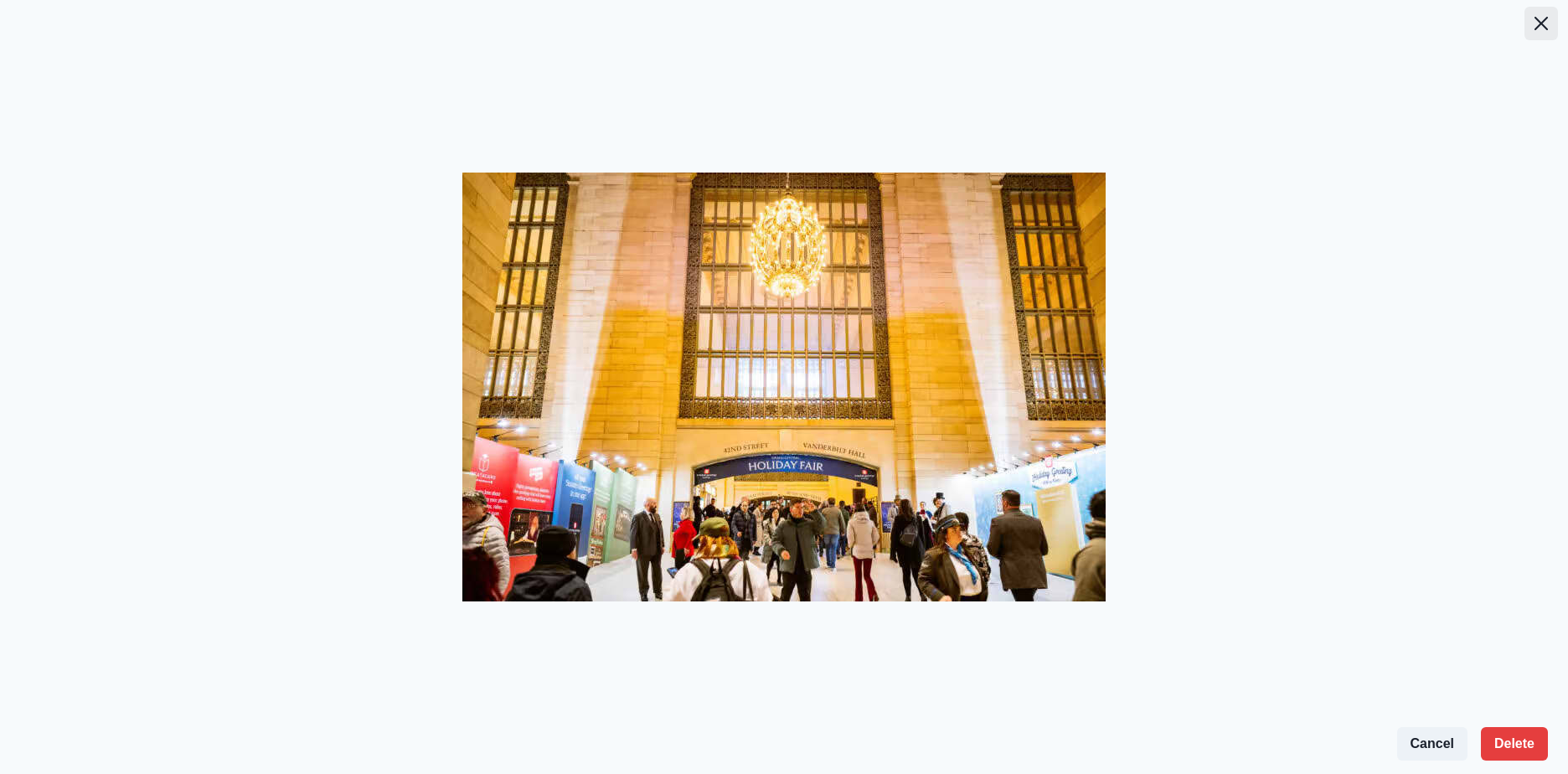
click at [1536, 18] on icon "Close" at bounding box center [1542, 23] width 13 height 13
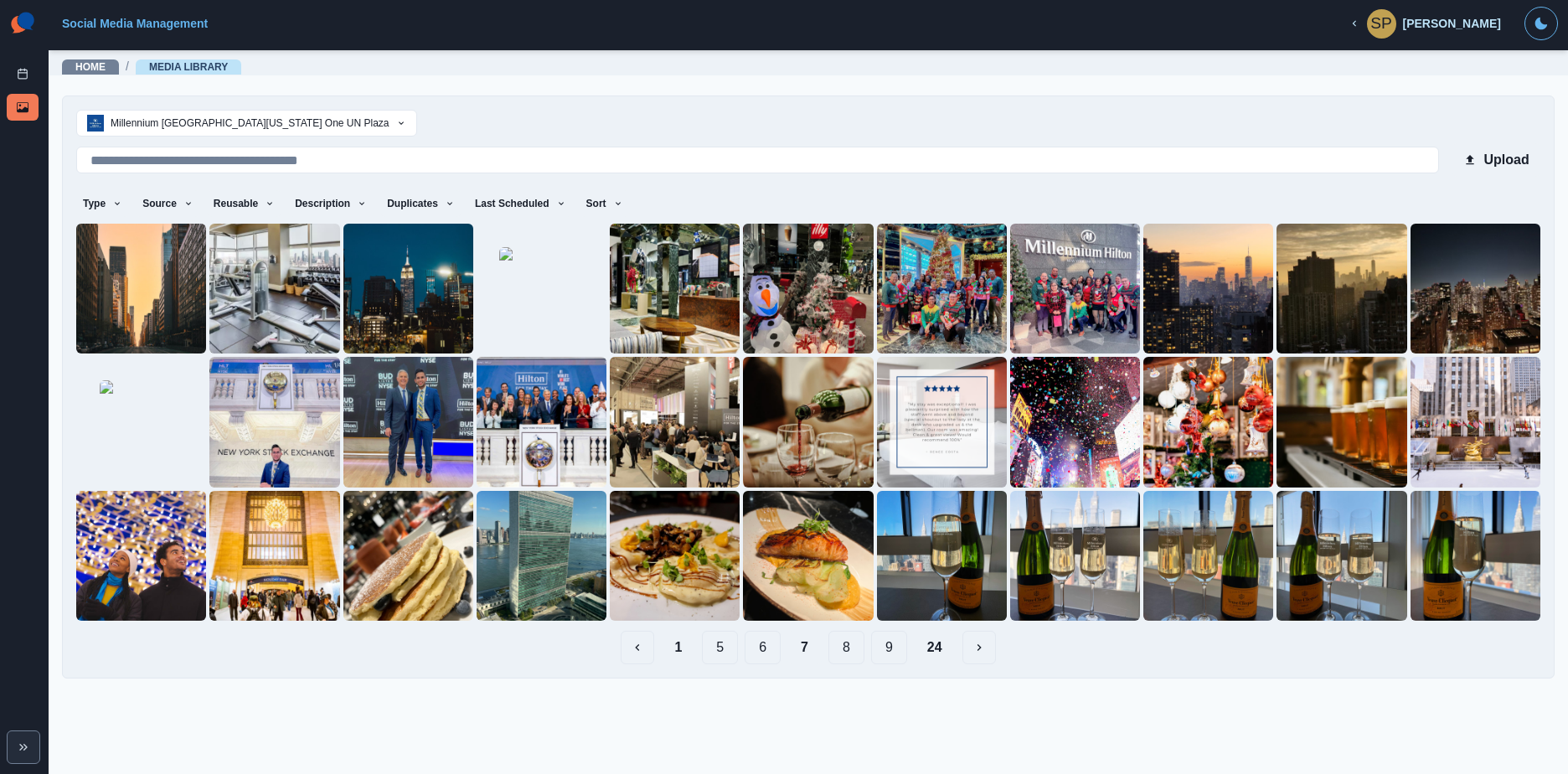
click at [837, 648] on button "8" at bounding box center [846, 647] width 36 height 34
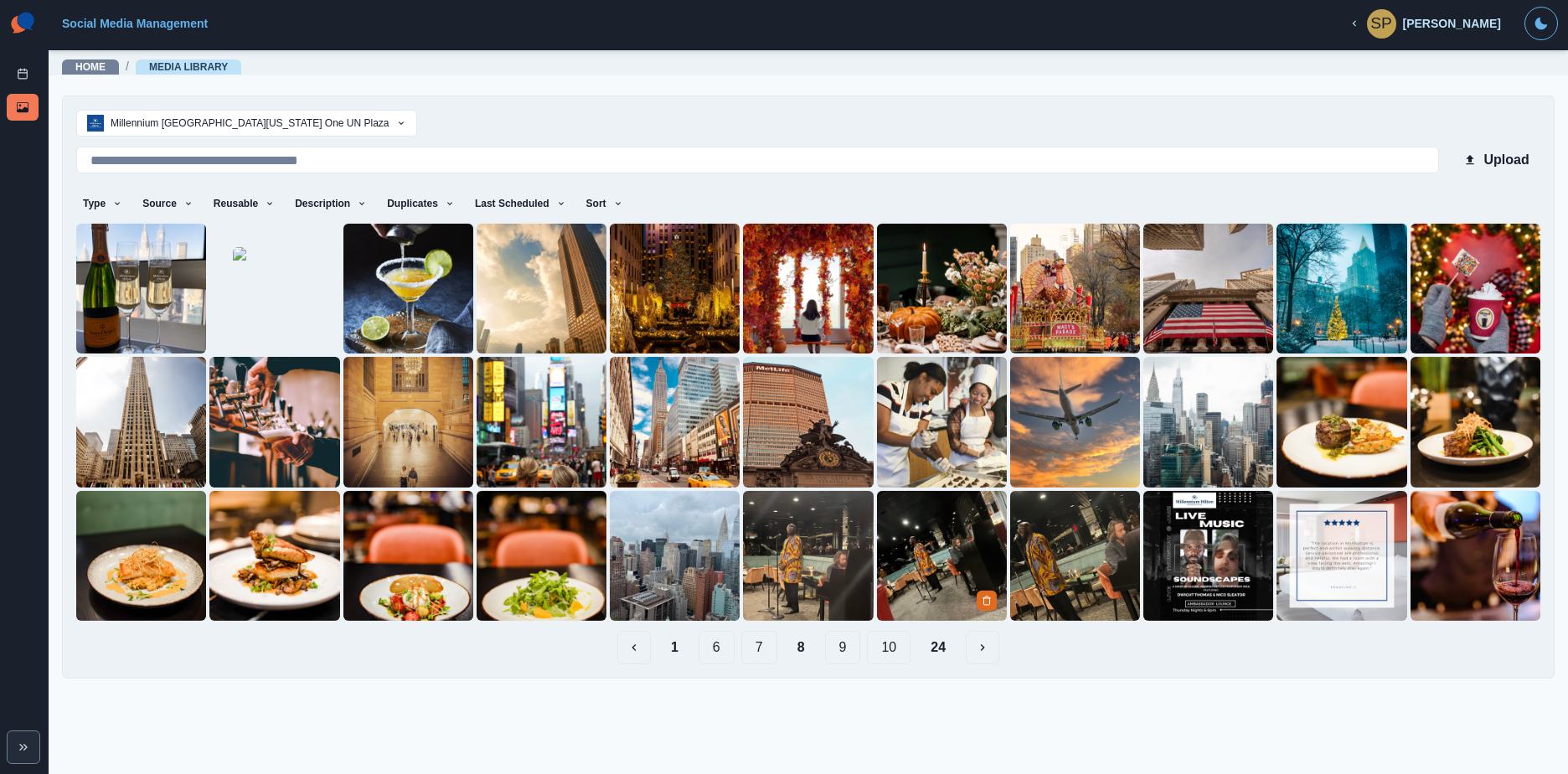
click at [929, 550] on img at bounding box center [942, 556] width 130 height 130
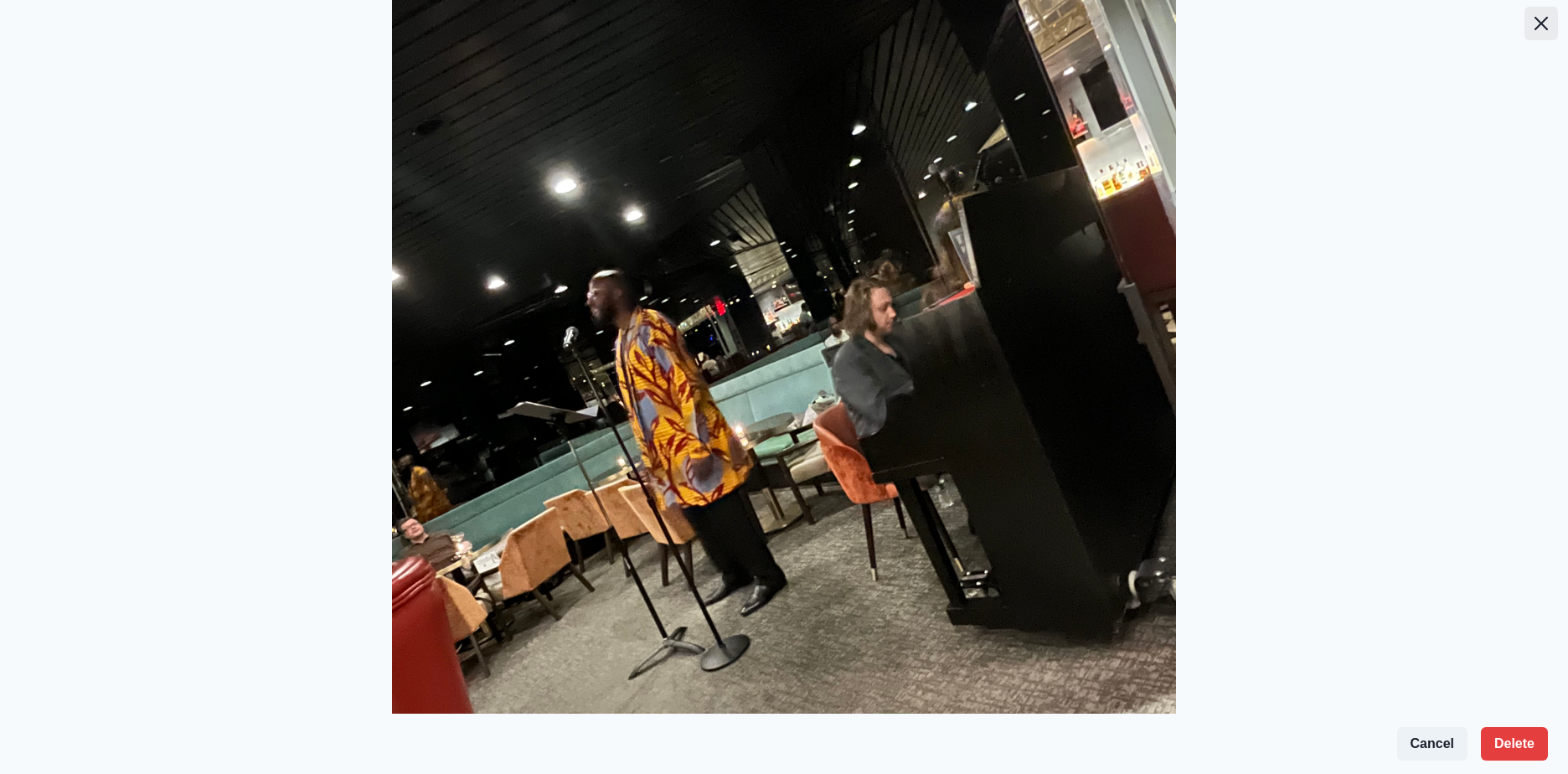
click at [1535, 22] on icon "Close" at bounding box center [1542, 23] width 13 height 13
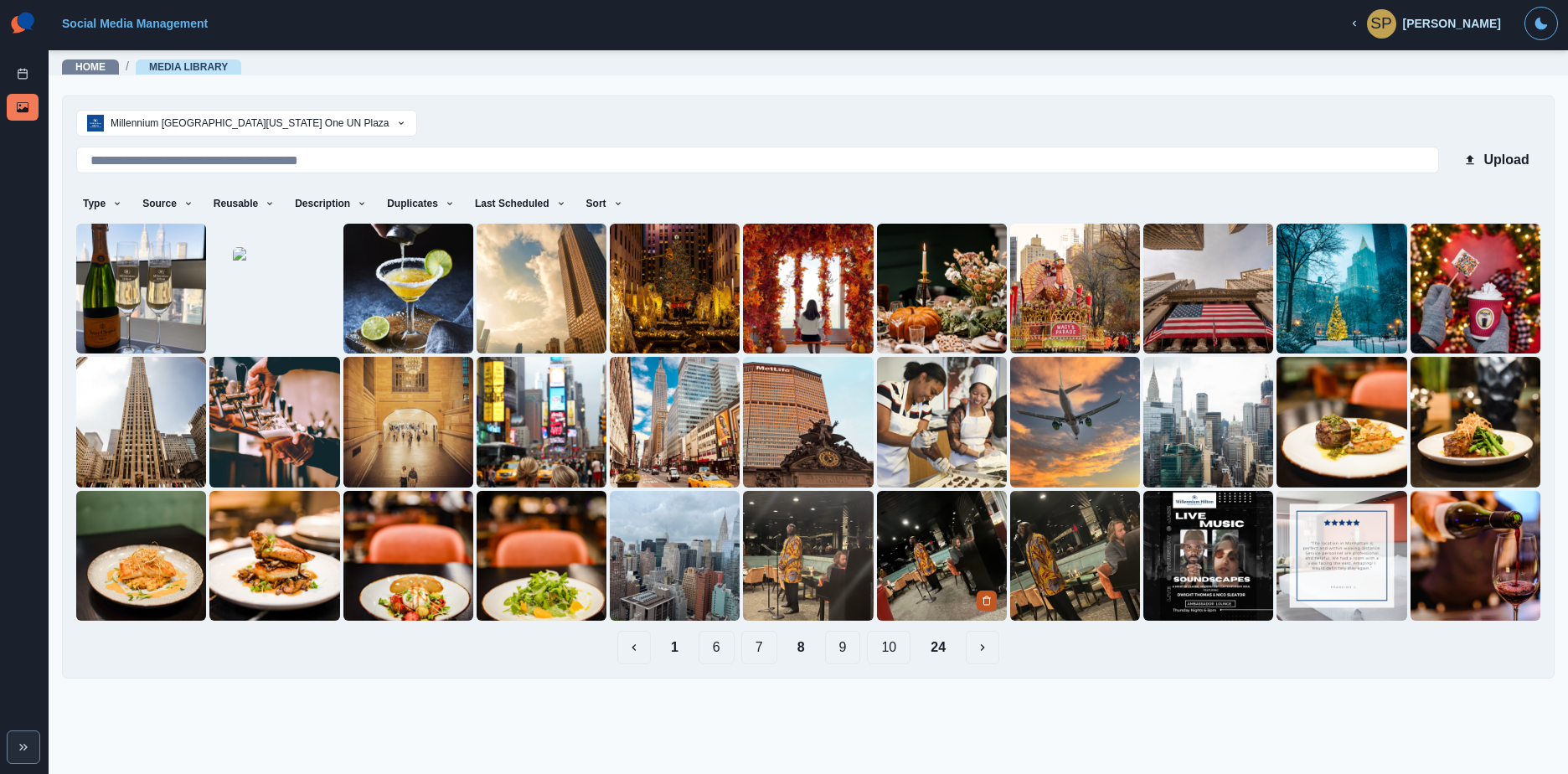
click at [993, 598] on button "Delete Media" at bounding box center [986, 600] width 20 height 20
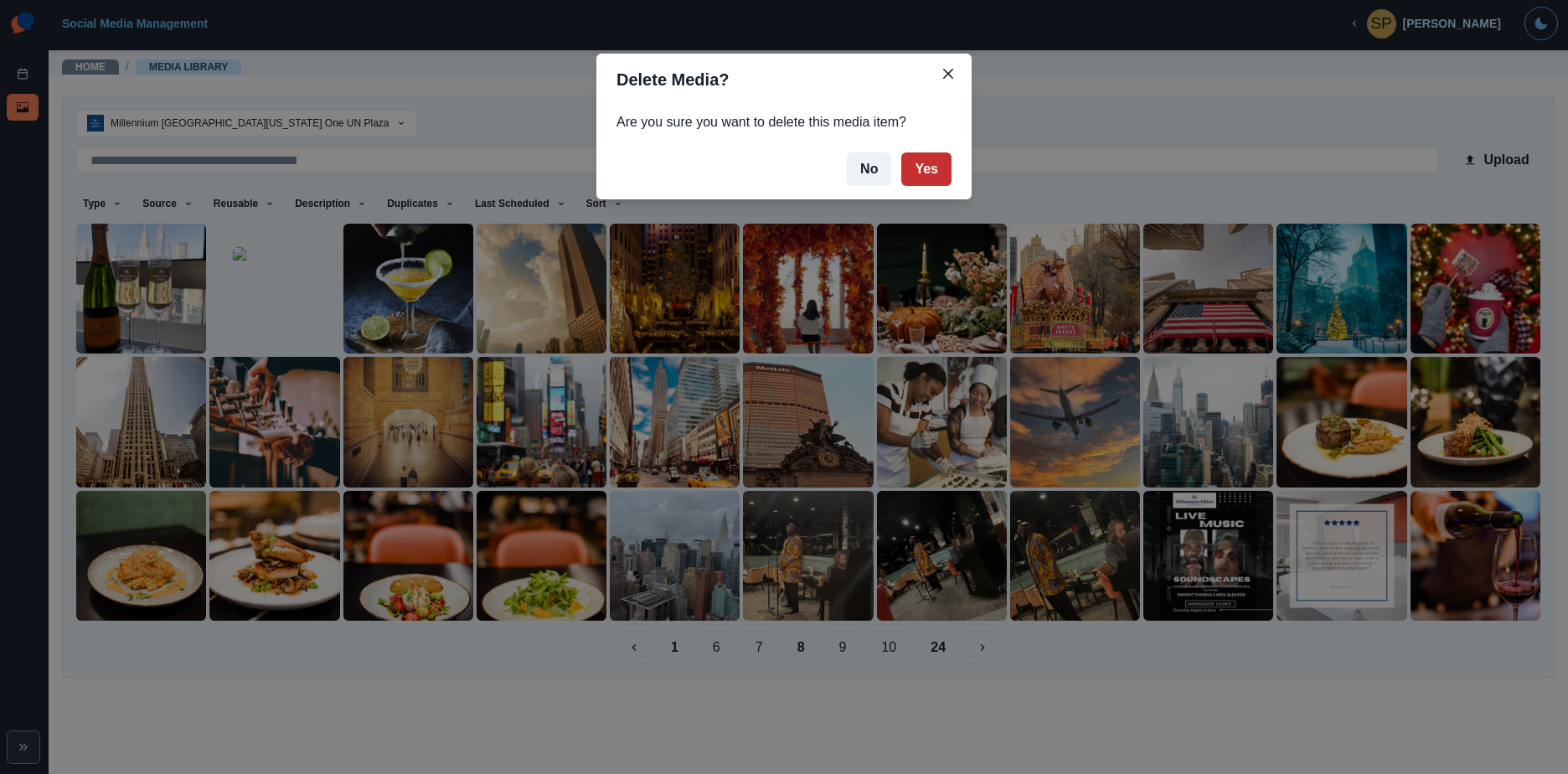
click at [922, 158] on button "Yes" at bounding box center [927, 170] width 51 height 34
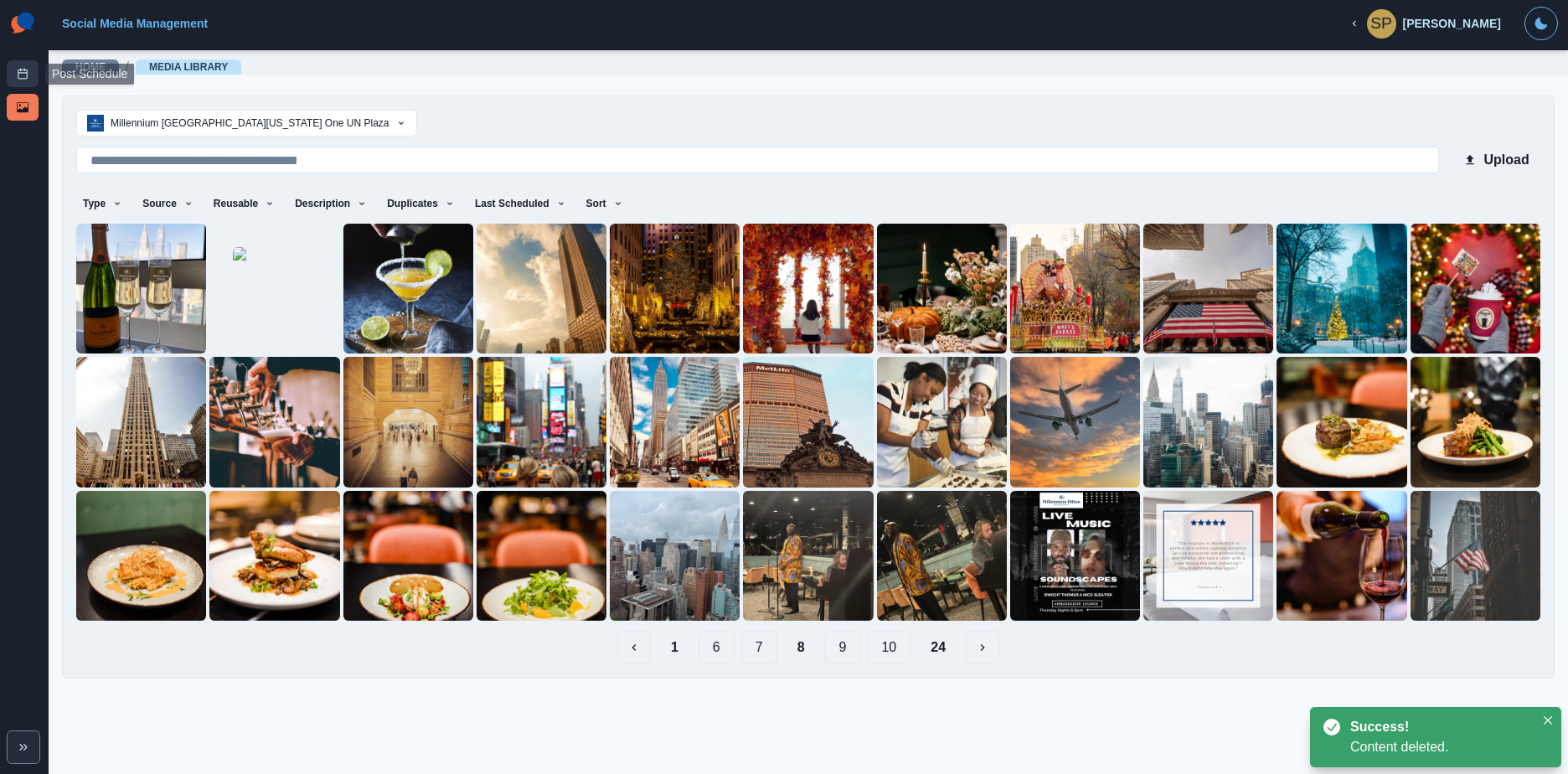
click at [7, 71] on link "Post Schedule" at bounding box center [22, 73] width 32 height 27
